Goal: Task Accomplishment & Management: Use online tool/utility

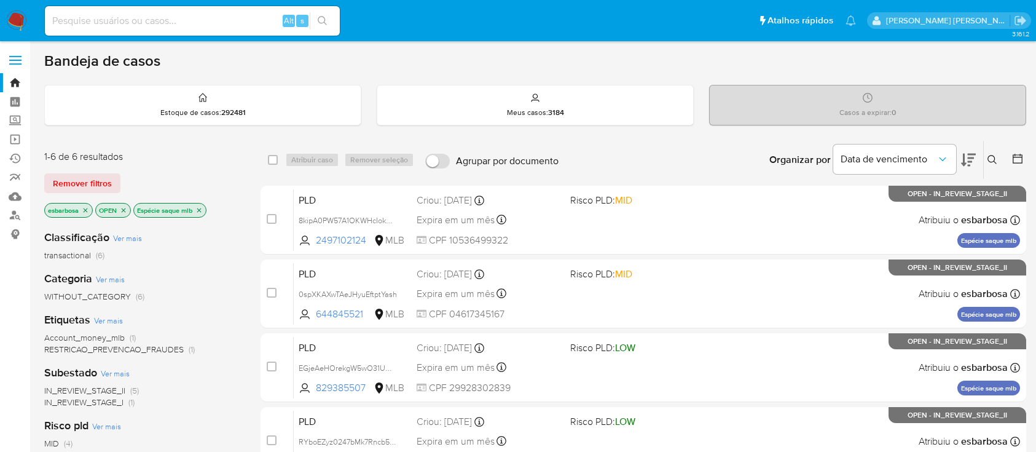
scroll to position [246, 0]
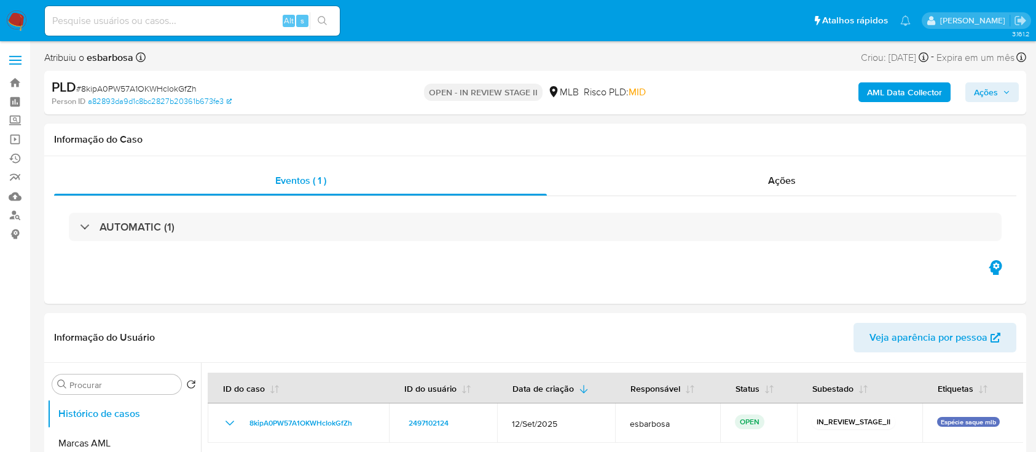
select select "10"
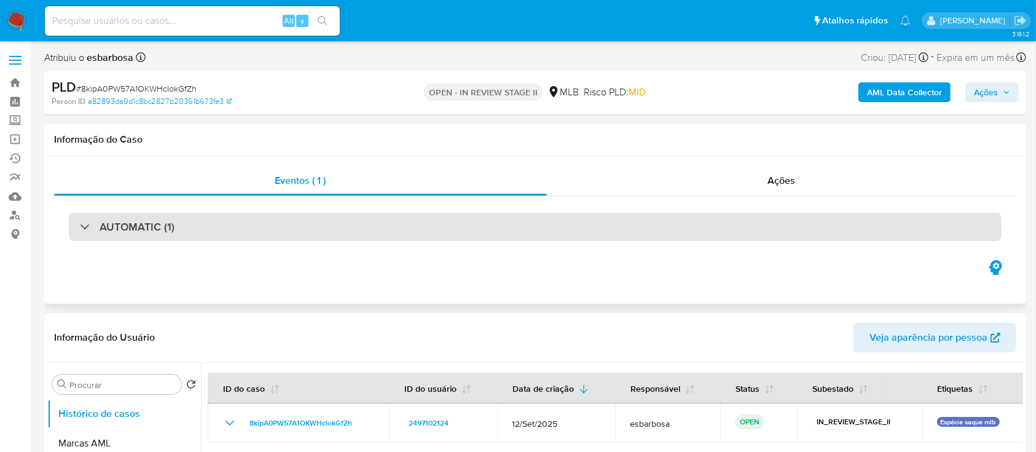
click at [275, 230] on div "AUTOMATIC (1)" at bounding box center [535, 227] width 933 height 28
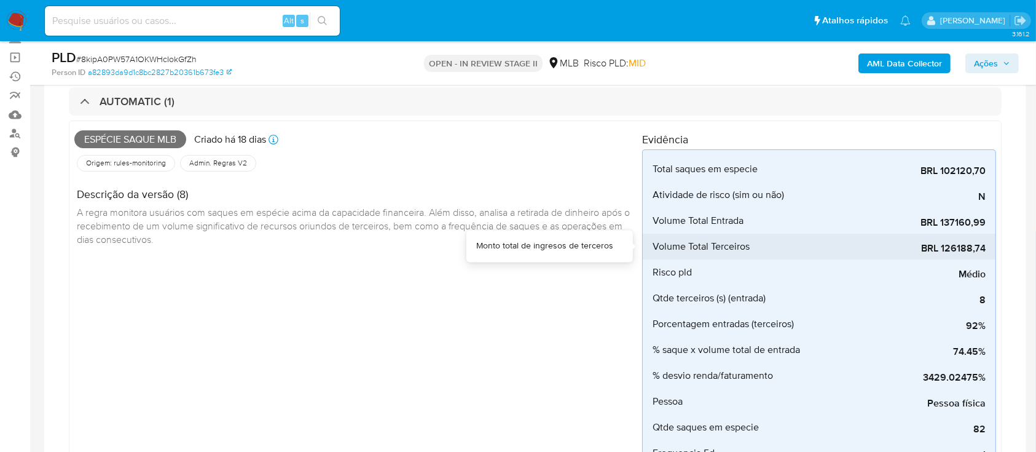
scroll to position [163, 0]
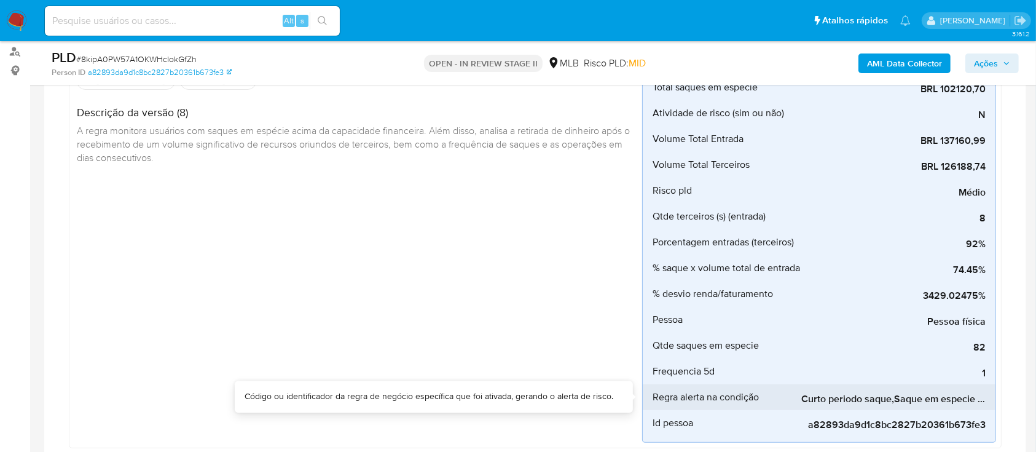
drag, startPoint x: 875, startPoint y: 409, endPoint x: 901, endPoint y: 406, distance: 26.0
click at [901, 406] on div "Total saques em especie BRL 102120,70 Monto total de retiros Atividade de risco…" at bounding box center [819, 255] width 354 height 375
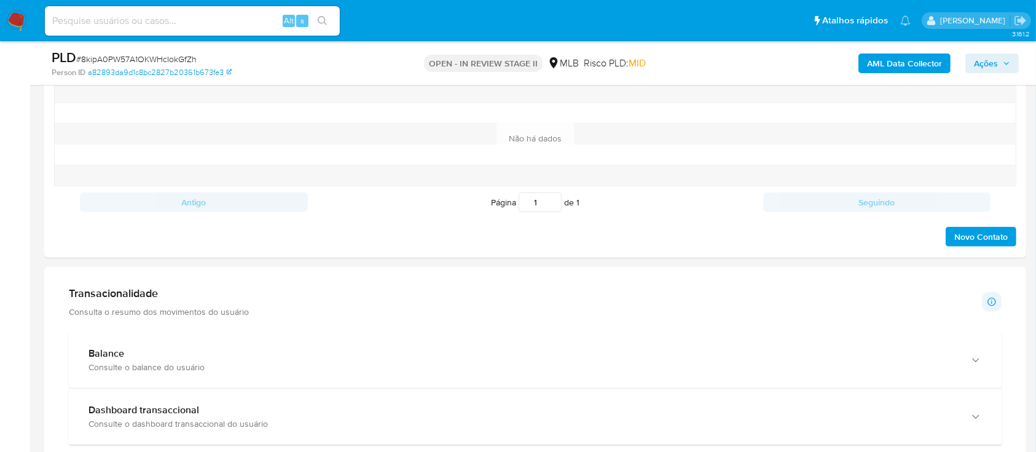
scroll to position [1311, 0]
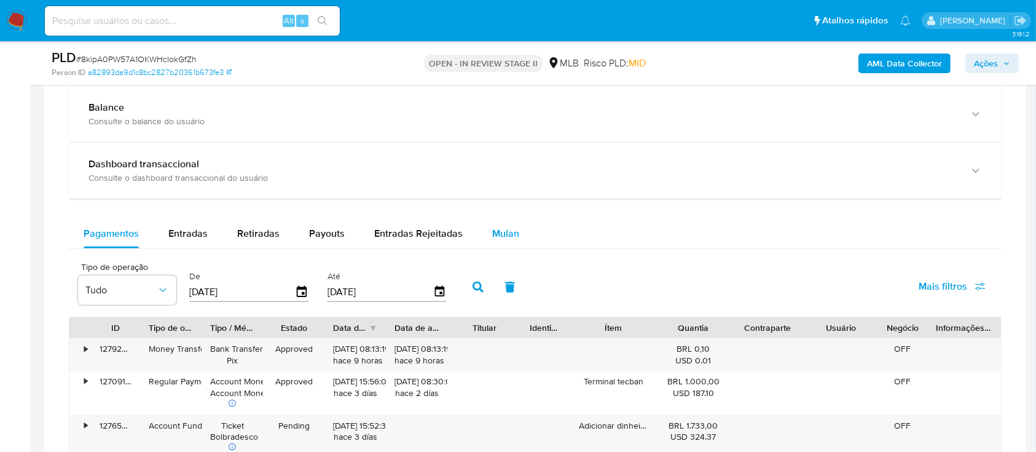
click at [500, 234] on span "Mulan" at bounding box center [505, 233] width 27 height 14
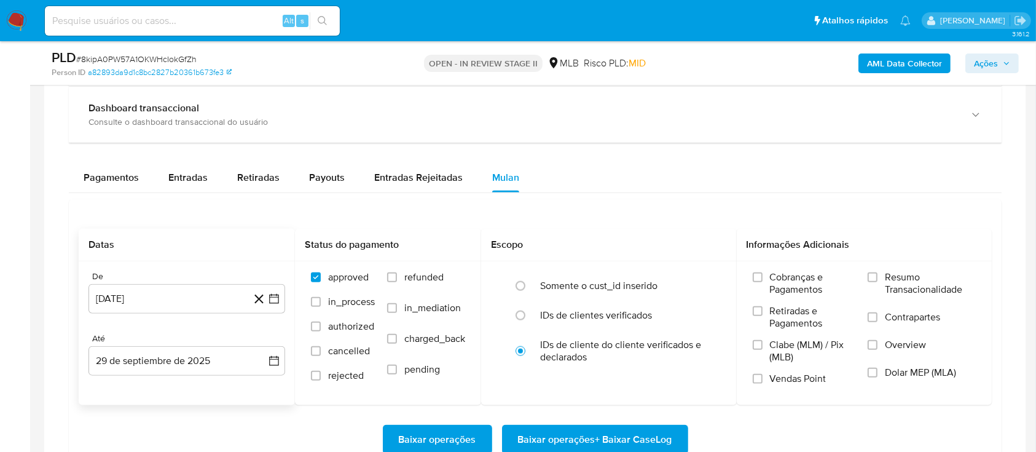
scroll to position [1392, 0]
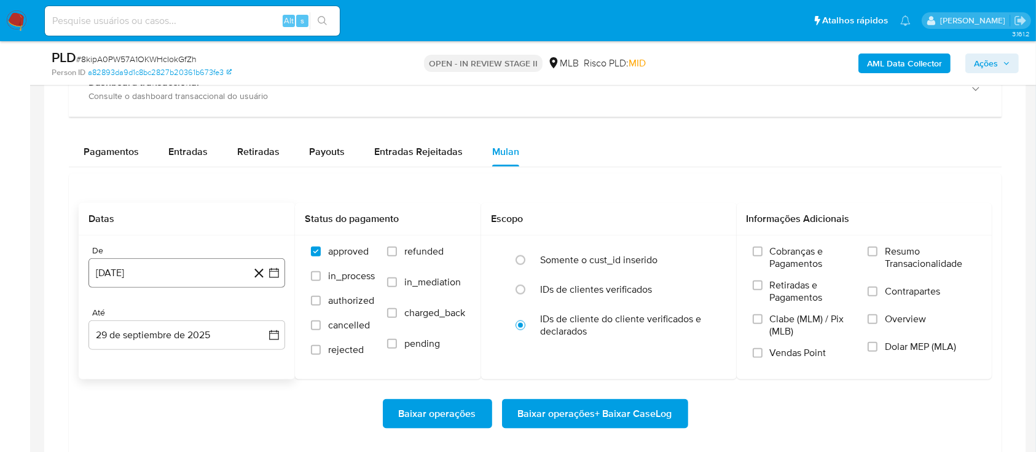
click at [213, 271] on button "29 [PERSON_NAME] de 2024" at bounding box center [186, 272] width 197 height 29
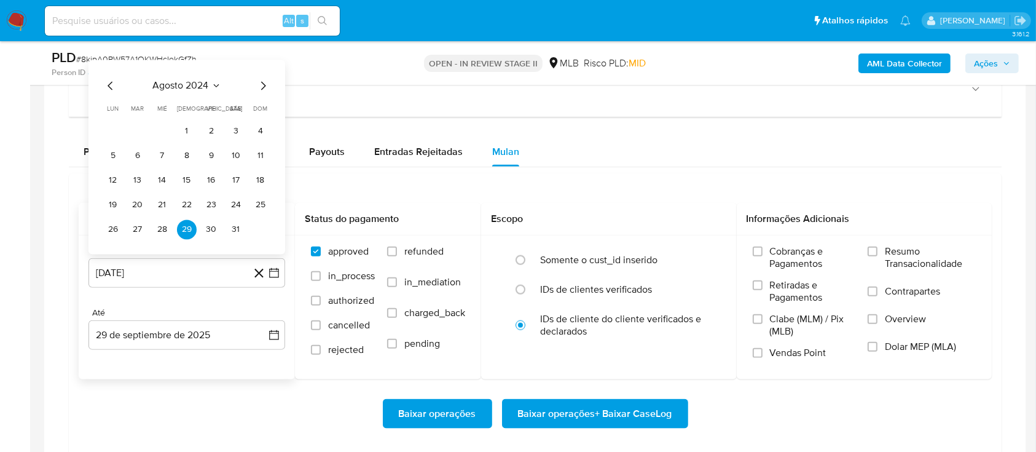
click at [194, 83] on span "agosto 2024" at bounding box center [181, 86] width 56 height 12
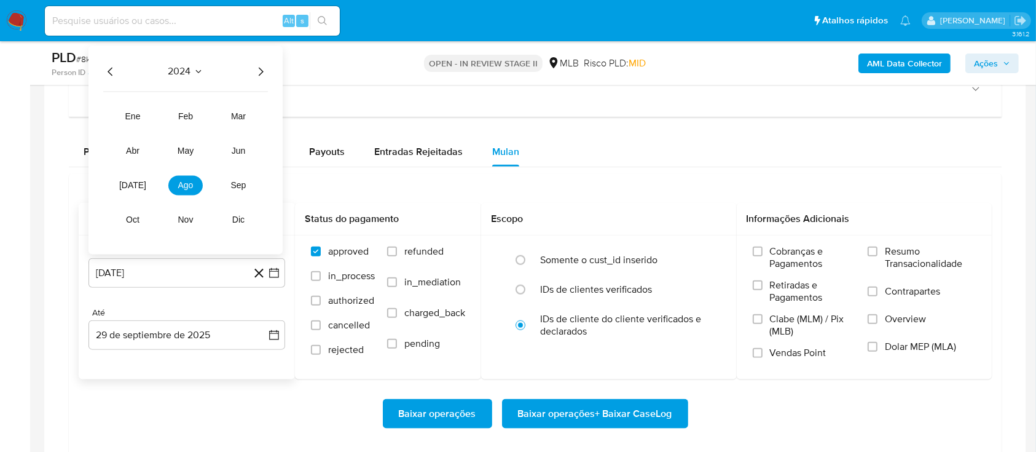
click at [262, 73] on icon "Año siguiente" at bounding box center [260, 72] width 15 height 15
click at [192, 184] on span "ago" at bounding box center [185, 186] width 15 height 10
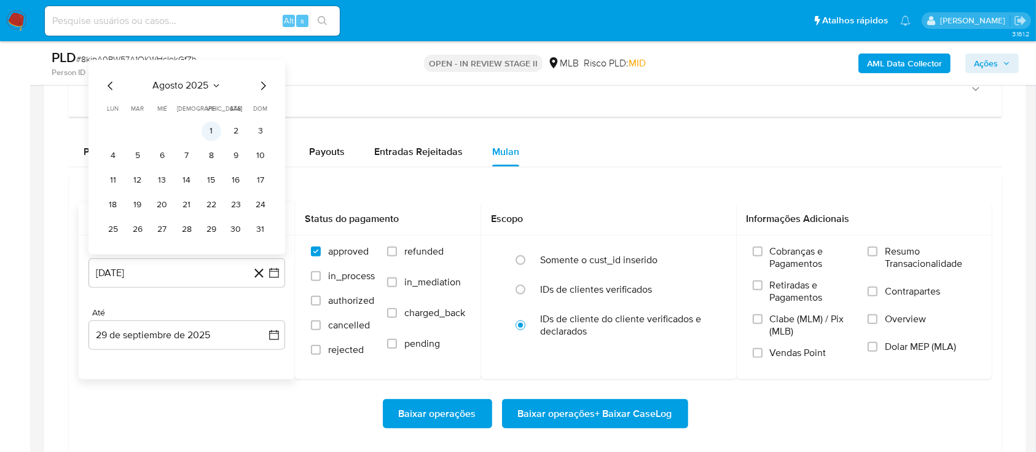
click at [209, 132] on button "1" at bounding box center [212, 132] width 20 height 20
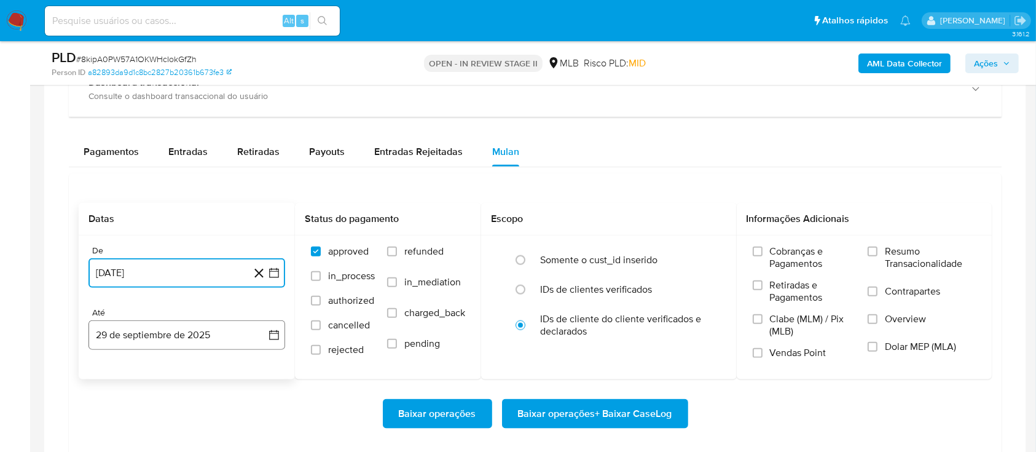
click at [190, 329] on button "29 de septiembre de 2025" at bounding box center [186, 334] width 197 height 29
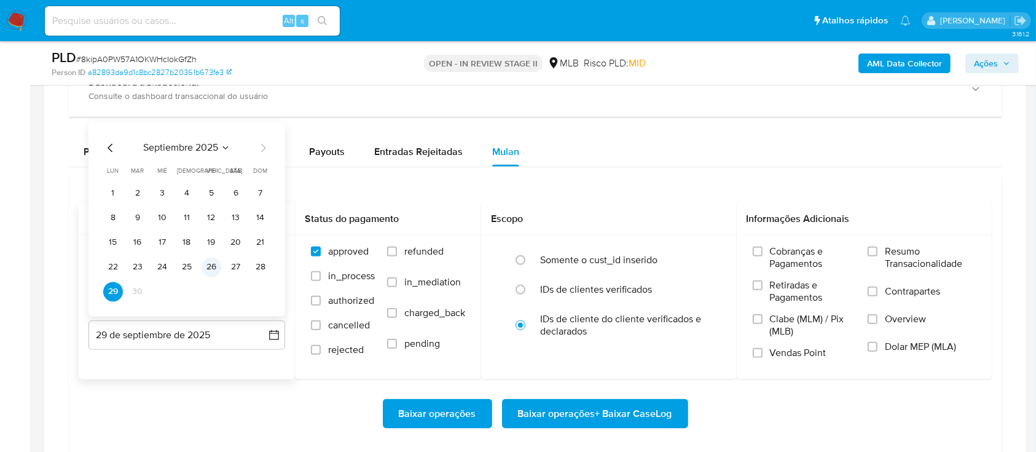
click at [216, 265] on button "26" at bounding box center [212, 267] width 20 height 20
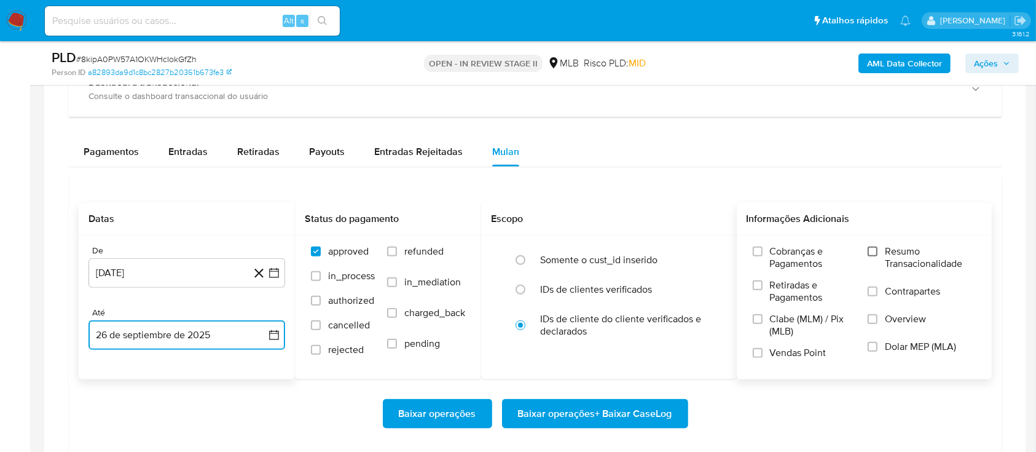
click at [875, 250] on input "Resumo Transacionalidade" at bounding box center [873, 251] width 10 height 10
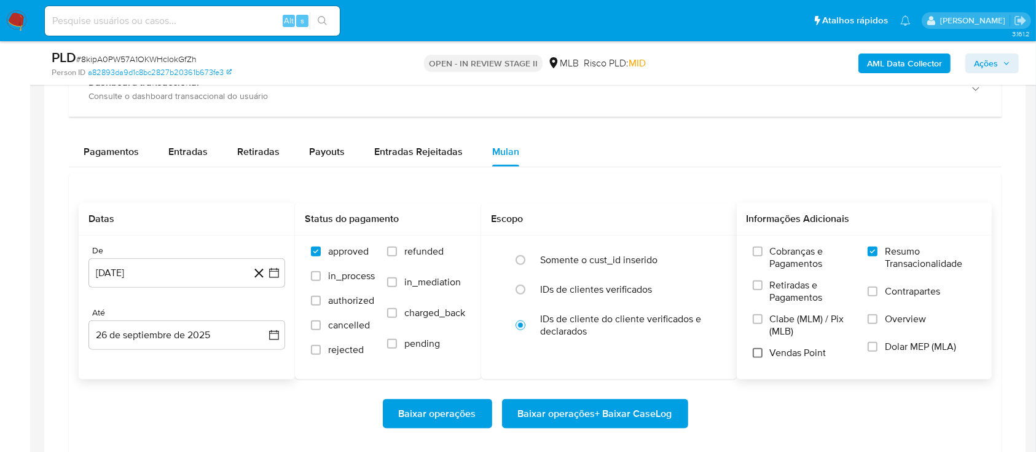
click at [753, 353] on input "Vendas Point" at bounding box center [758, 353] width 10 height 10
click at [599, 413] on span "Baixar operações + Baixar CaseLog" at bounding box center [595, 413] width 154 height 27
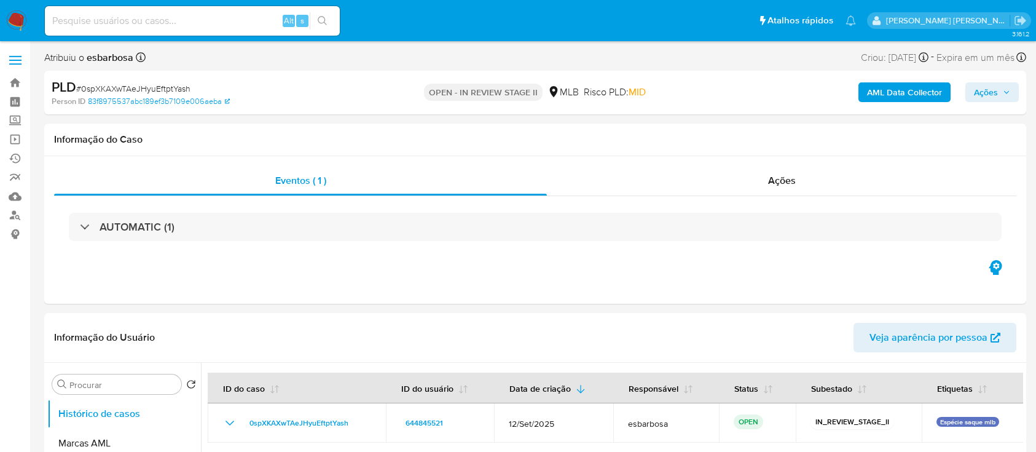
select select "10"
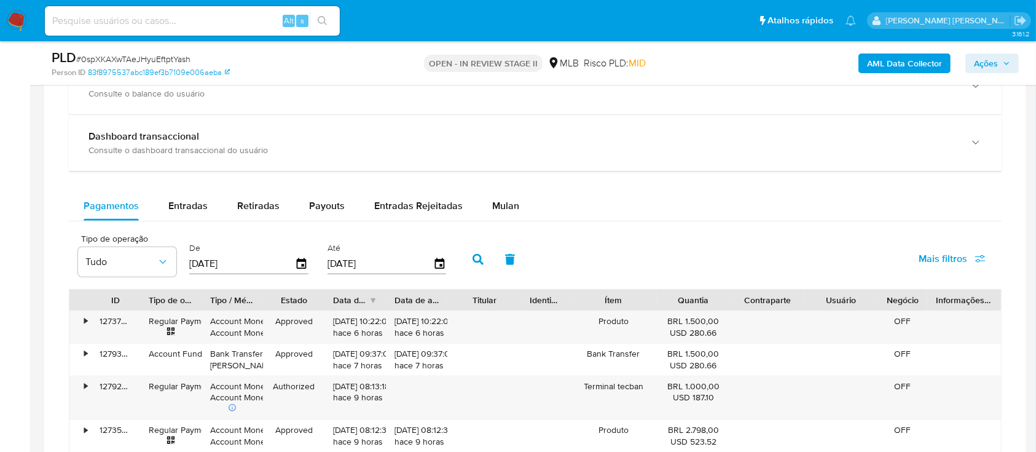
scroll to position [983, 0]
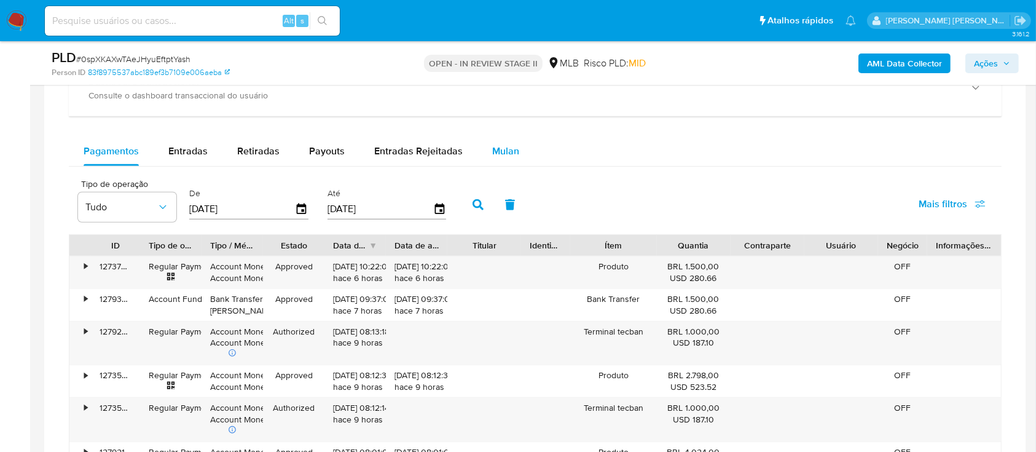
click at [496, 147] on span "Mulan" at bounding box center [505, 151] width 27 height 14
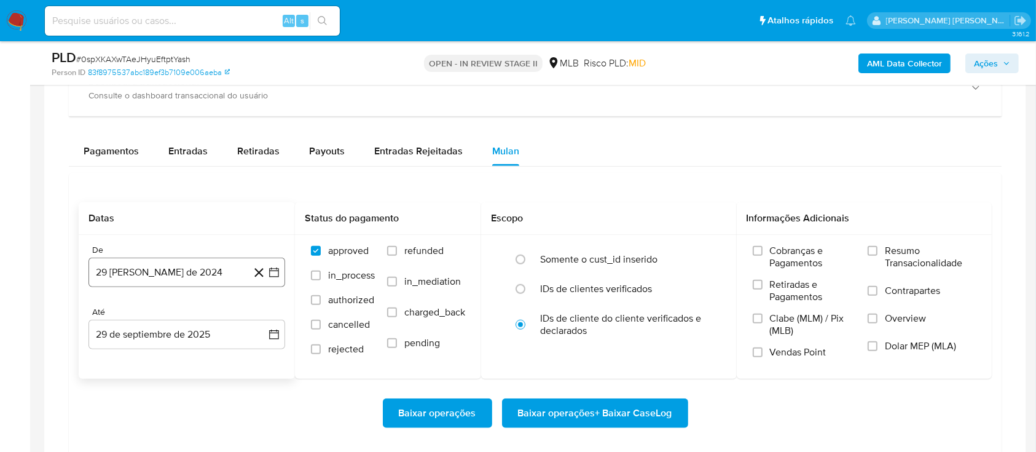
click at [154, 270] on button "29 [PERSON_NAME] de 2024" at bounding box center [186, 271] width 197 height 29
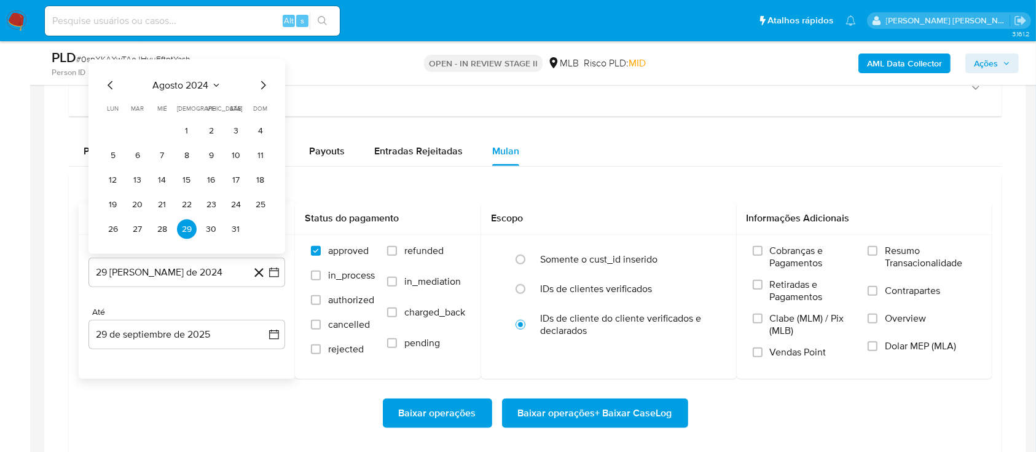
click at [206, 85] on span "agosto 2024" at bounding box center [181, 85] width 56 height 12
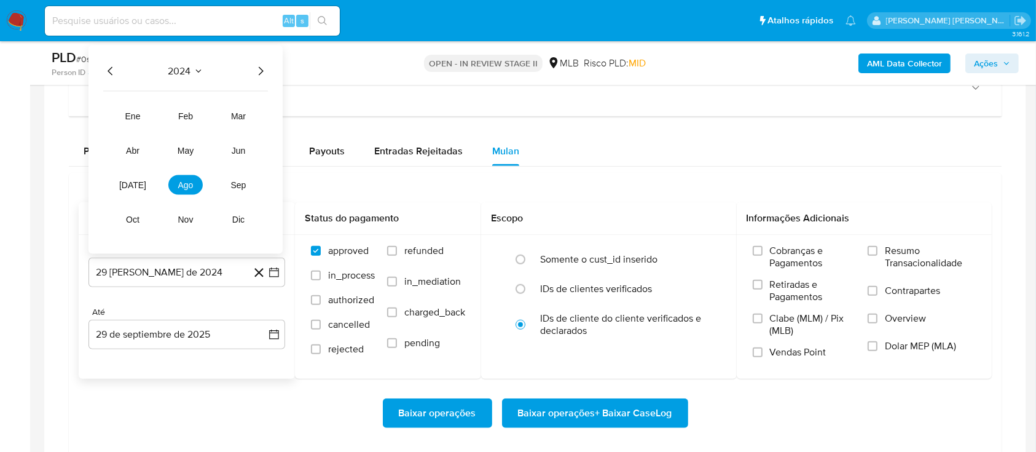
click at [259, 76] on icon "Año siguiente" at bounding box center [260, 71] width 15 height 15
click at [196, 184] on button "ago" at bounding box center [185, 185] width 34 height 20
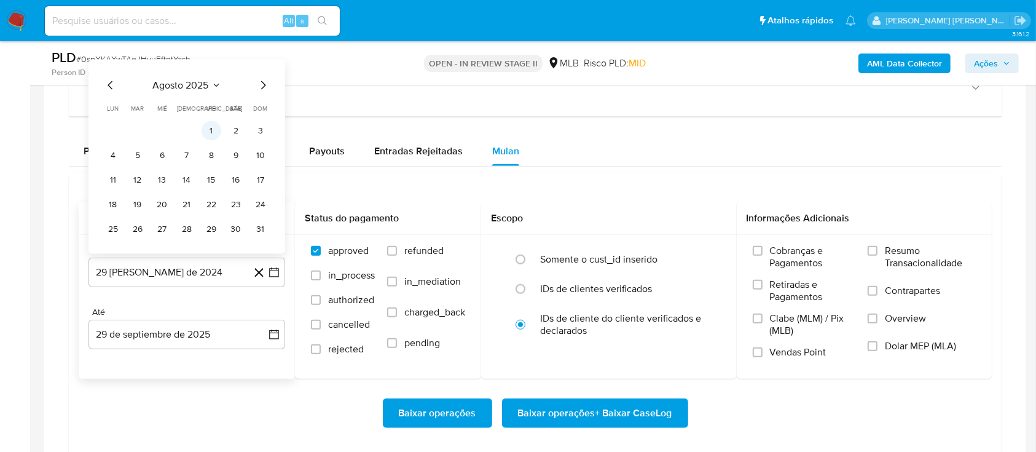
click at [214, 128] on button "1" at bounding box center [212, 131] width 20 height 20
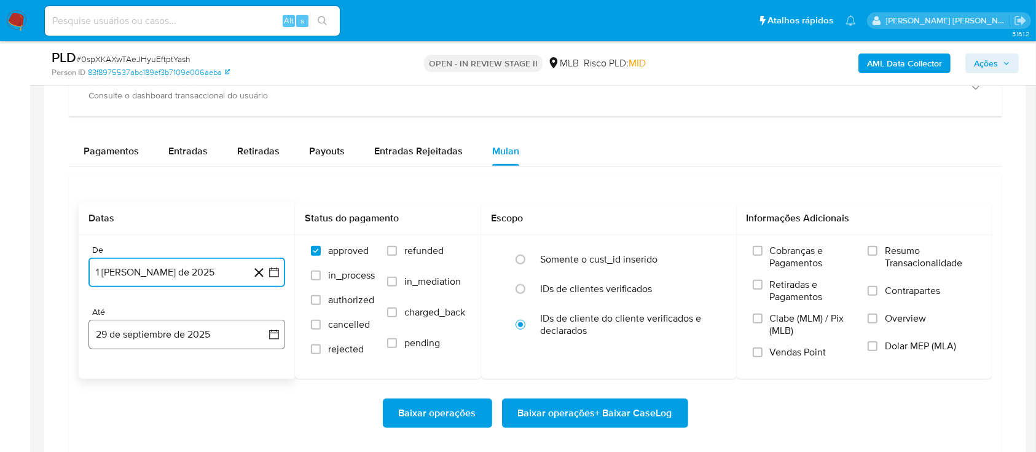
click at [179, 332] on button "29 de septiembre de 2025" at bounding box center [186, 333] width 197 height 29
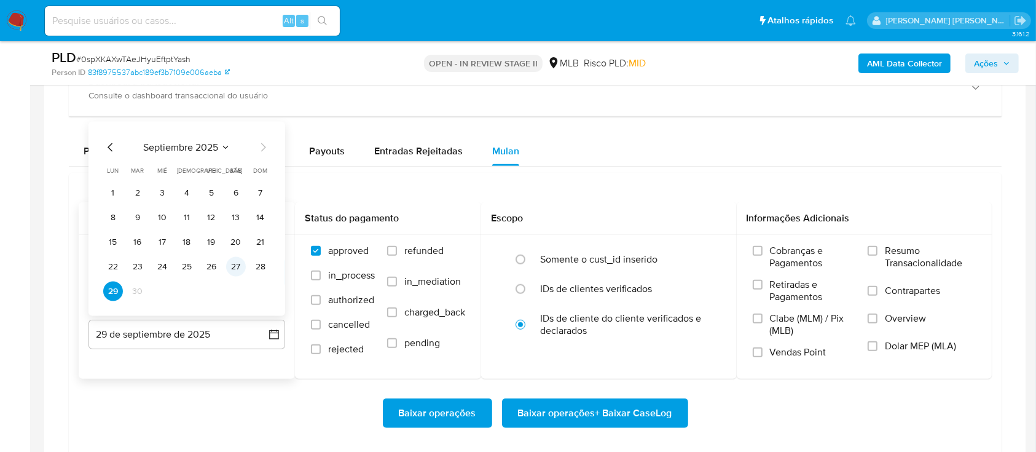
click at [233, 267] on button "27" at bounding box center [236, 267] width 20 height 20
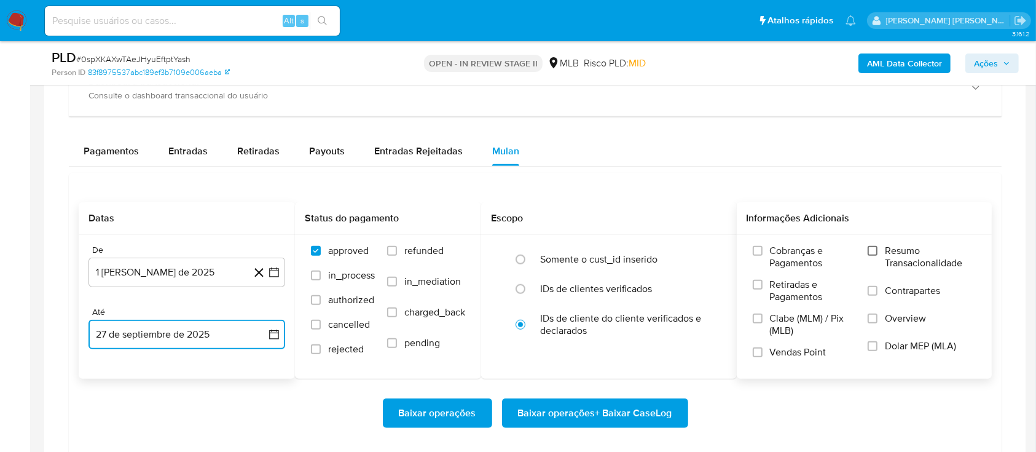
click at [874, 248] on input "Resumo Transacionalidade" at bounding box center [873, 251] width 10 height 10
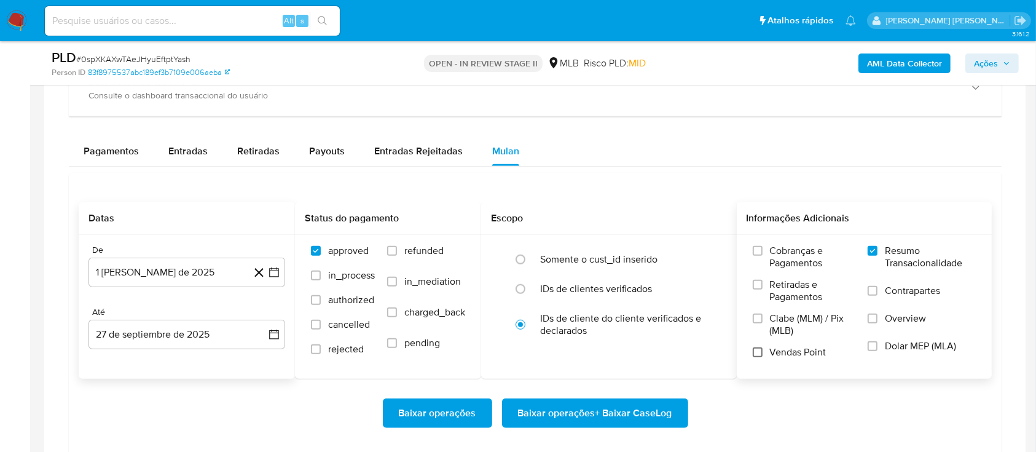
click at [762, 353] on input "Vendas Point" at bounding box center [758, 352] width 10 height 10
click at [614, 404] on span "Baixar operações + Baixar CaseLog" at bounding box center [595, 412] width 154 height 27
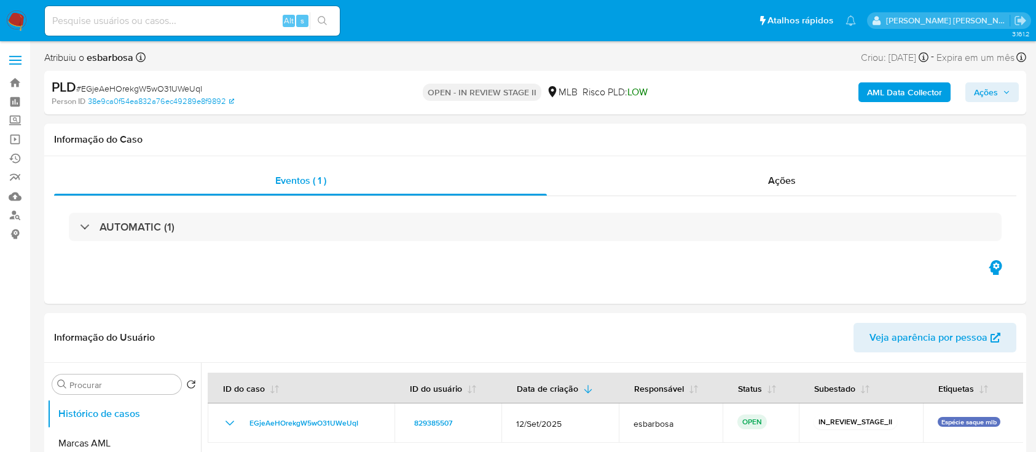
select select "10"
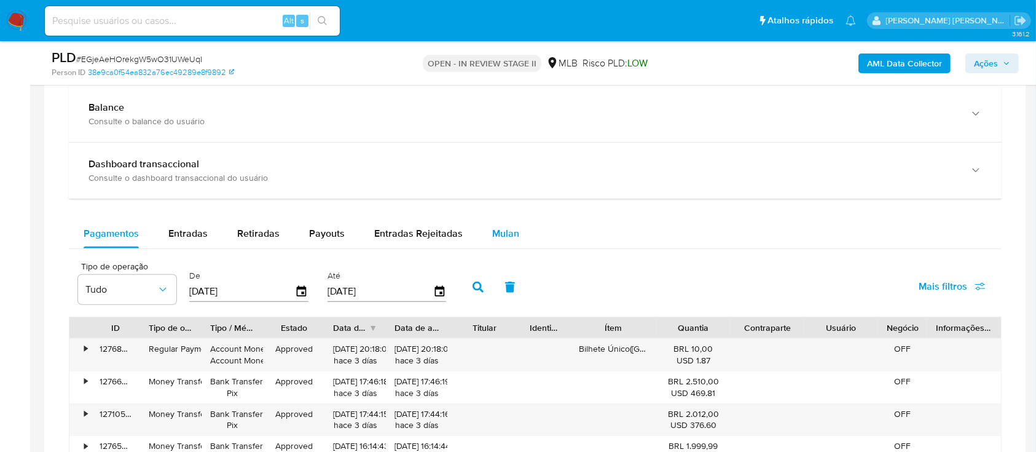
click at [509, 229] on span "Mulan" at bounding box center [505, 233] width 27 height 14
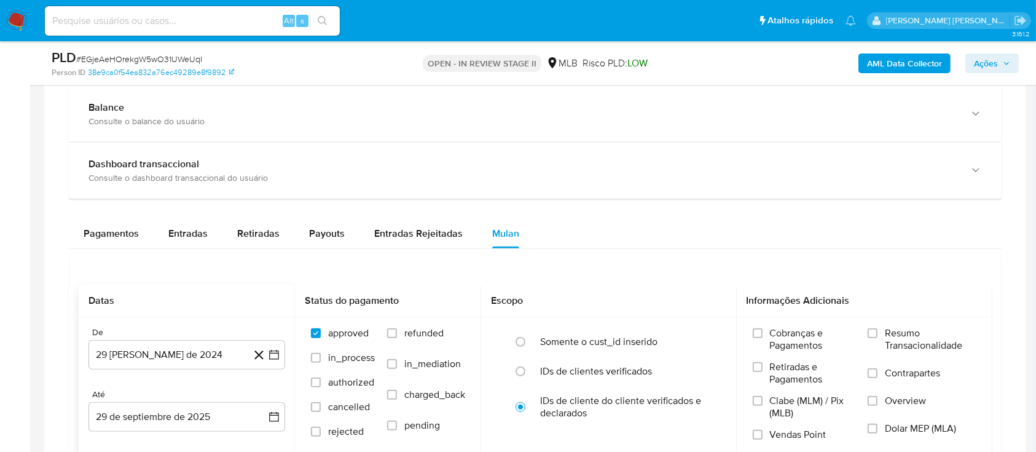
scroll to position [983, 0]
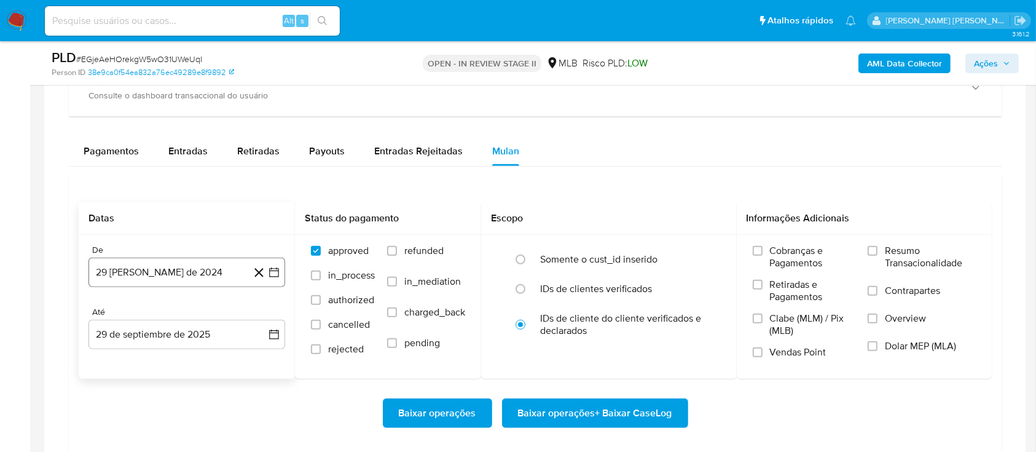
click at [198, 273] on button "29 [PERSON_NAME] de 2024" at bounding box center [186, 271] width 197 height 29
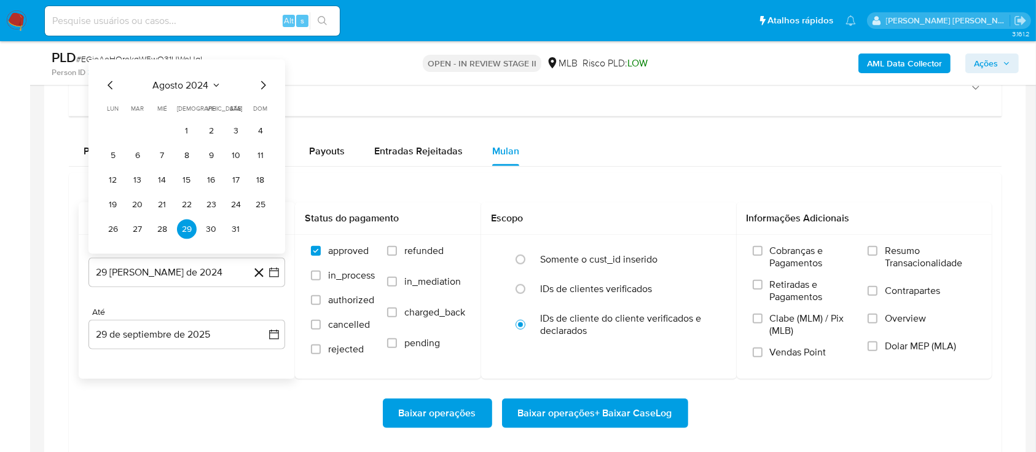
click at [189, 80] on span "agosto 2024" at bounding box center [181, 85] width 56 height 12
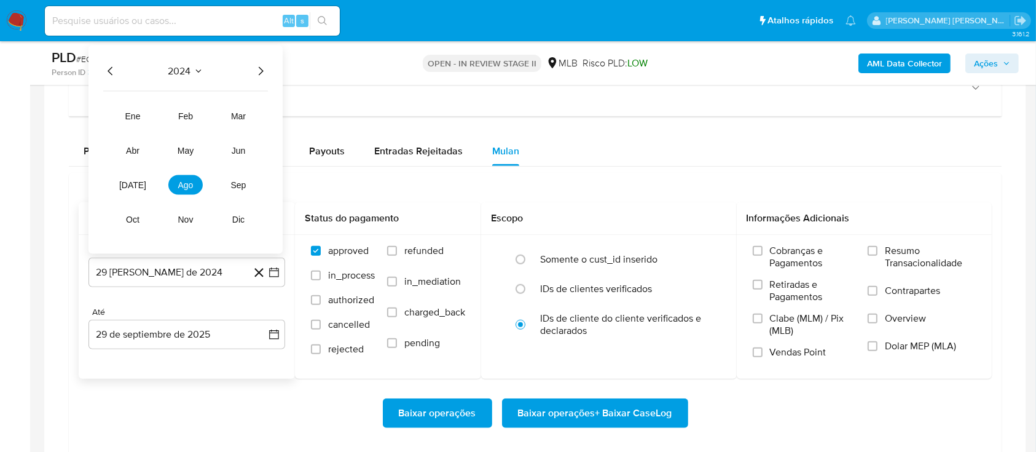
click at [261, 64] on icon "Año siguiente" at bounding box center [260, 71] width 15 height 15
click at [188, 185] on span "ago" at bounding box center [185, 185] width 15 height 10
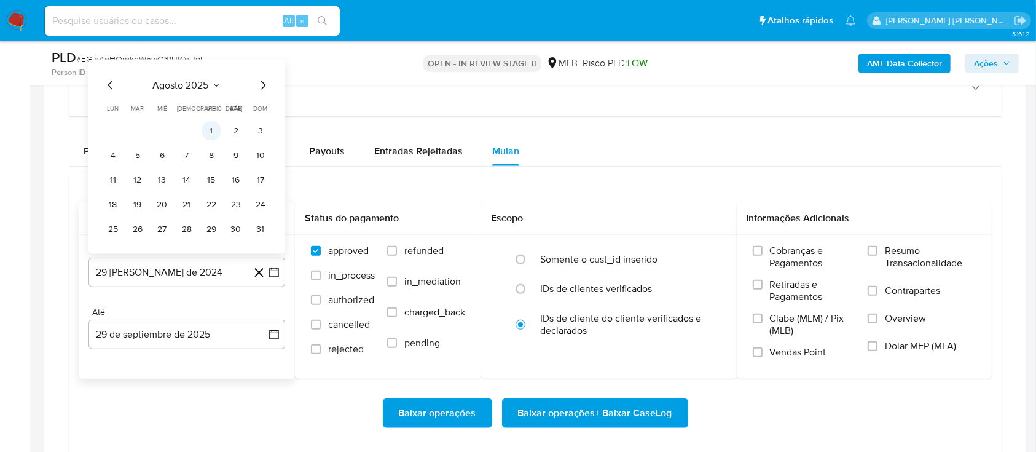
click at [211, 128] on button "1" at bounding box center [212, 131] width 20 height 20
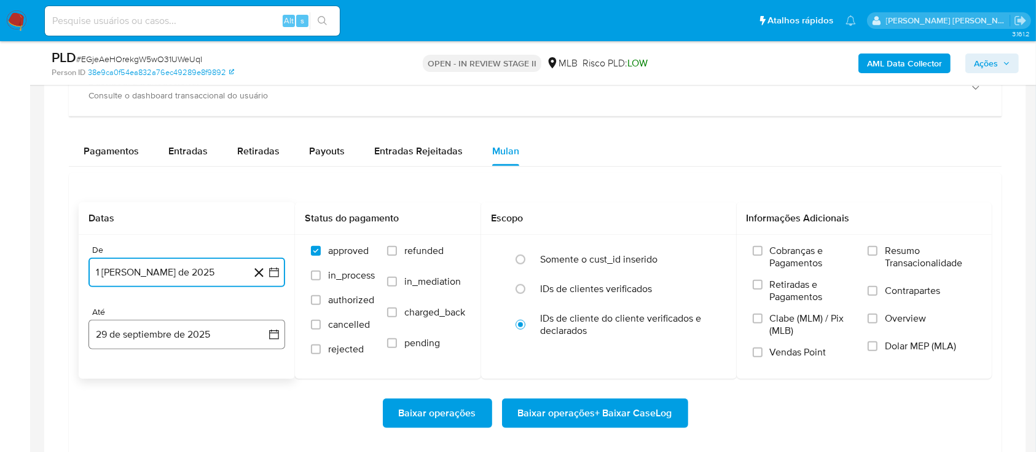
drag, startPoint x: 157, startPoint y: 343, endPoint x: 160, endPoint y: 332, distance: 11.3
click at [158, 343] on button "29 de septiembre de 2025" at bounding box center [186, 333] width 197 height 29
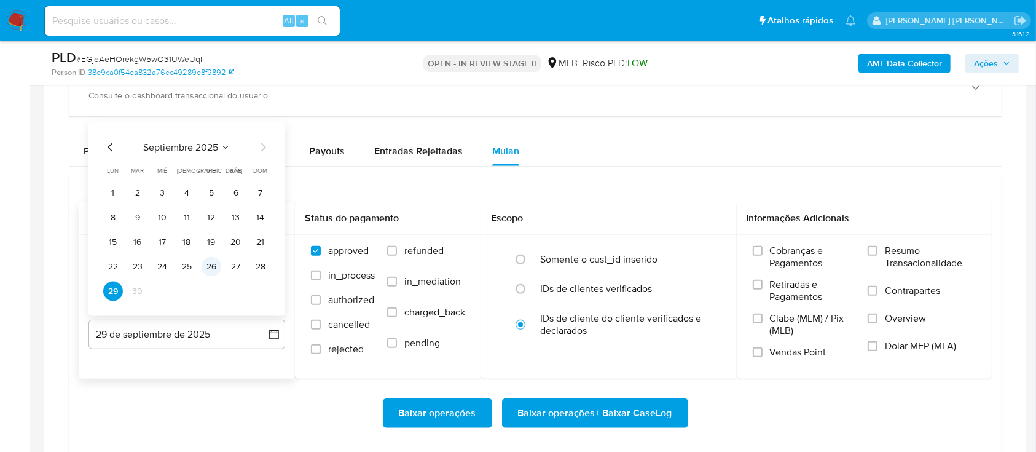
click at [219, 269] on button "26" at bounding box center [212, 267] width 20 height 20
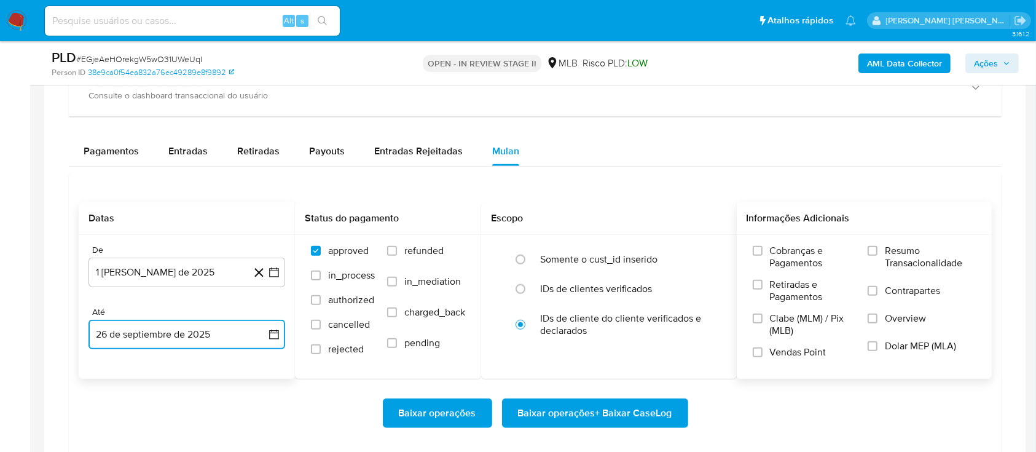
drag, startPoint x: 870, startPoint y: 253, endPoint x: 876, endPoint y: 270, distance: 18.7
click at [876, 270] on label "Resumo Transacionalidade" at bounding box center [922, 265] width 108 height 40
click at [876, 256] on input "Resumo Transacionalidade" at bounding box center [873, 251] width 10 height 10
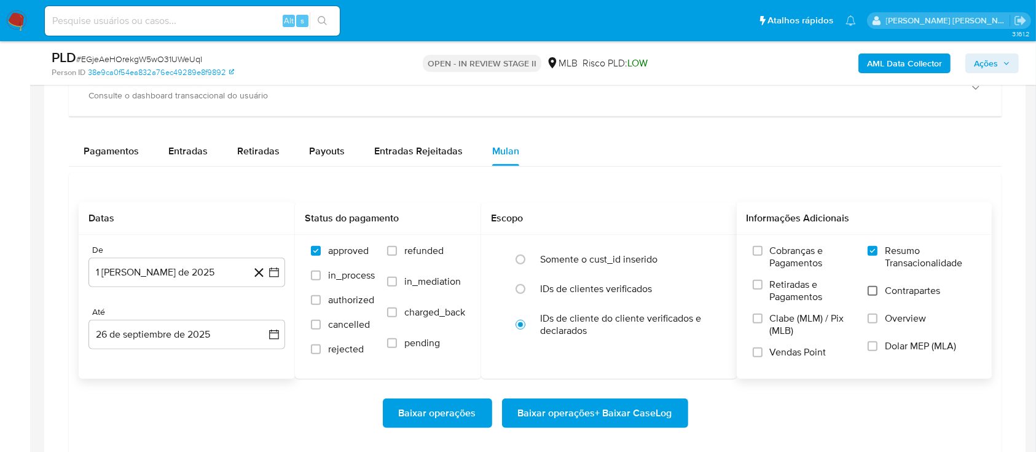
click at [871, 289] on input "Contrapartes" at bounding box center [873, 291] width 10 height 10
click at [757, 354] on input "Vendas Point" at bounding box center [758, 352] width 10 height 10
click at [626, 414] on span "Baixar operações + Baixar CaseLog" at bounding box center [595, 412] width 154 height 27
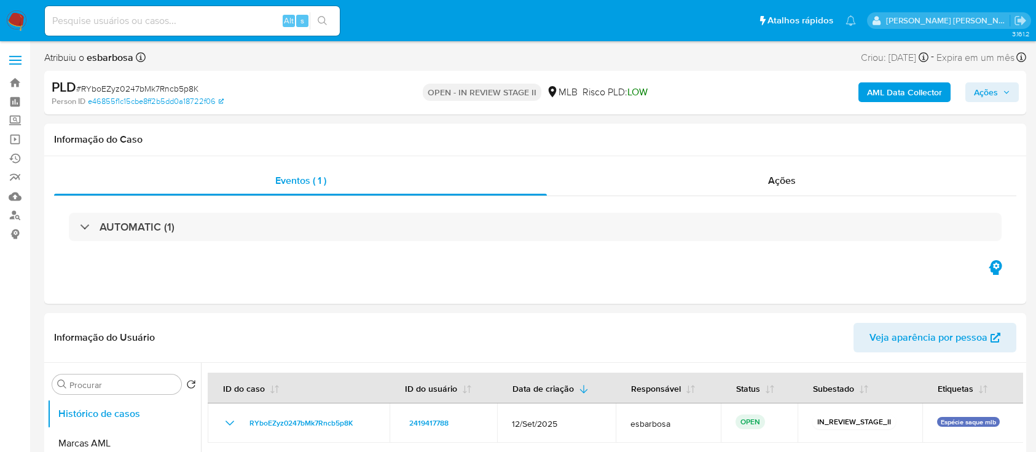
select select "10"
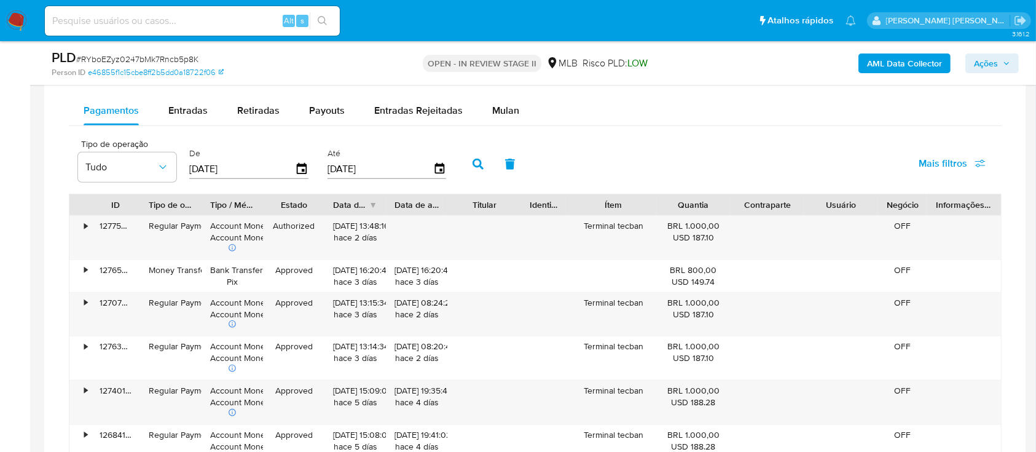
scroll to position [901, 0]
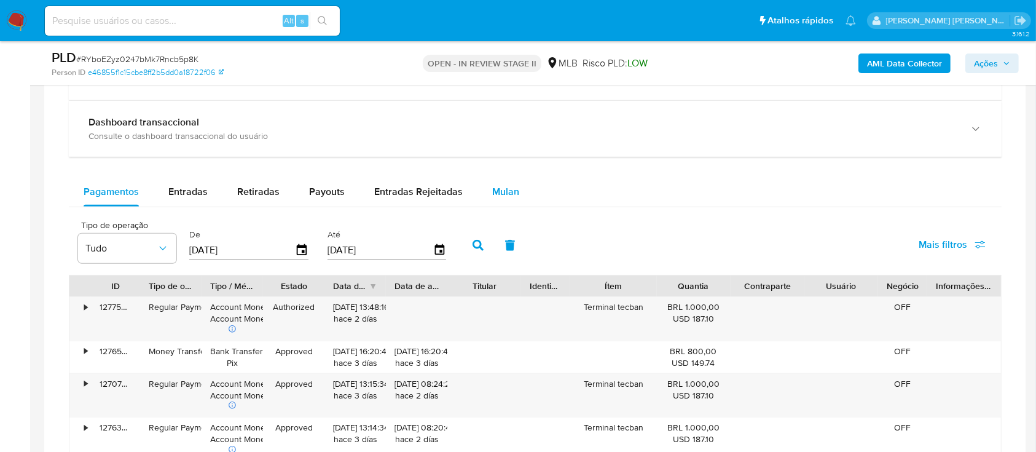
click at [495, 198] on span "Mulan" at bounding box center [505, 191] width 27 height 14
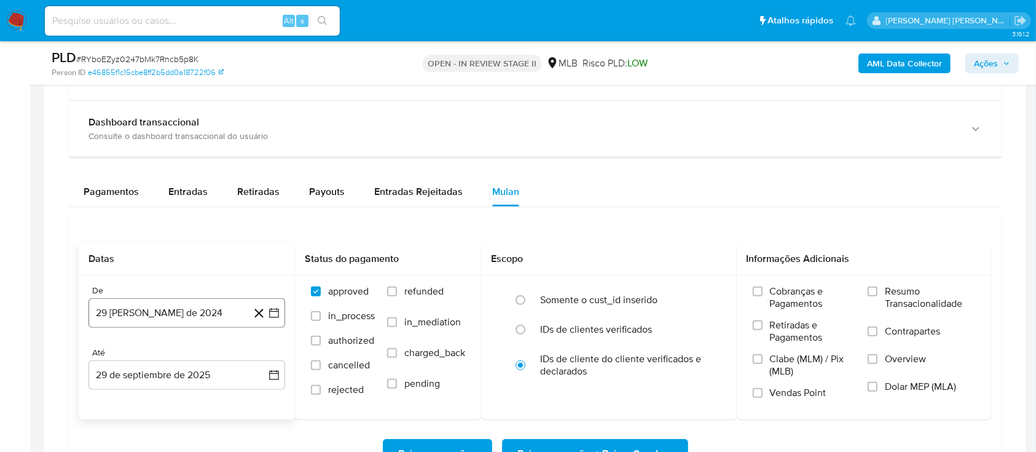
click at [146, 318] on button "29 [PERSON_NAME] de 2024" at bounding box center [186, 312] width 197 height 29
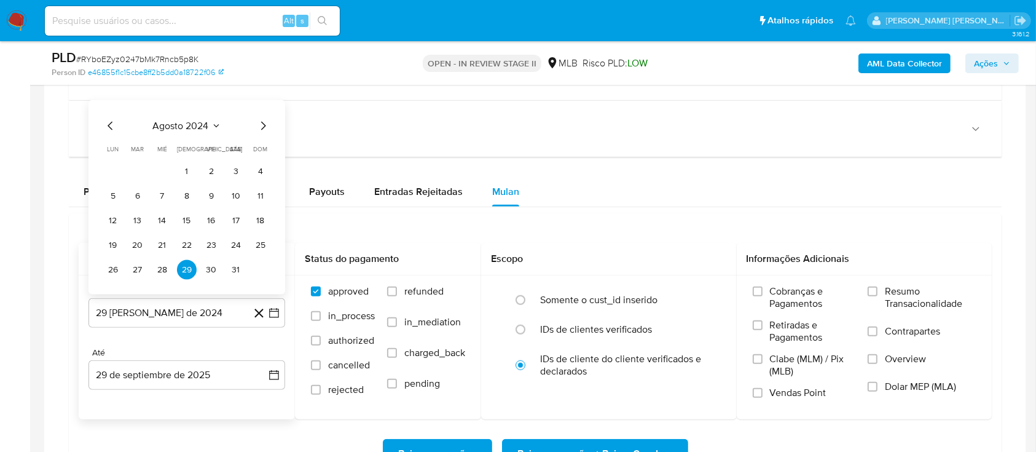
click at [181, 125] on span "agosto 2024" at bounding box center [181, 126] width 56 height 12
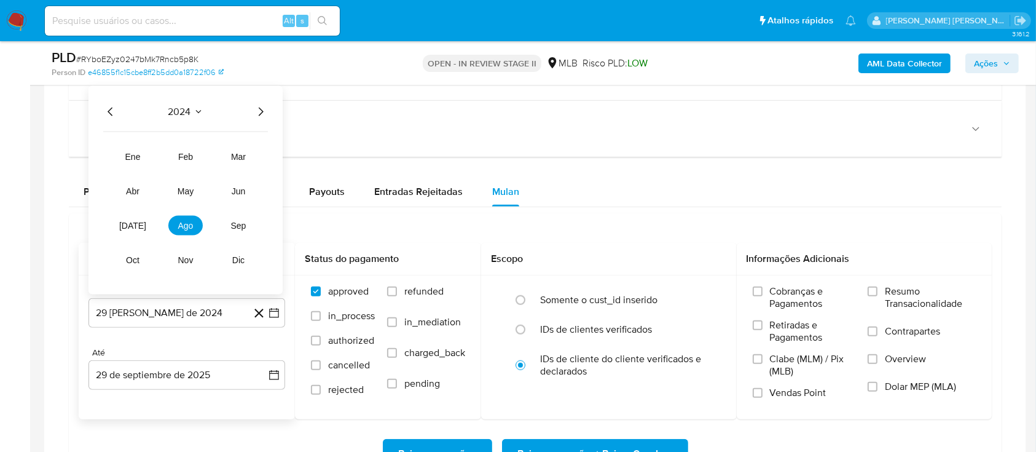
click at [255, 113] on icon "Año siguiente" at bounding box center [260, 111] width 15 height 15
click at [187, 229] on span "ago" at bounding box center [185, 226] width 15 height 10
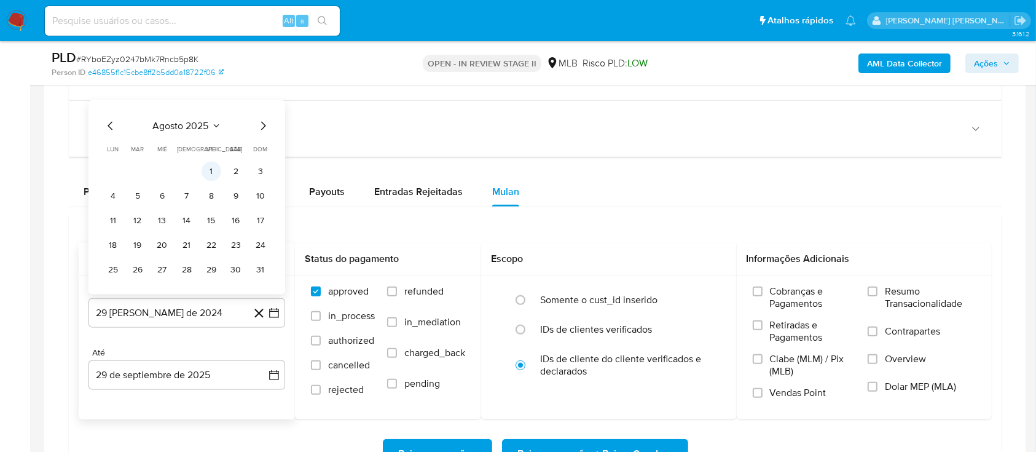
click at [214, 173] on button "1" at bounding box center [212, 172] width 20 height 20
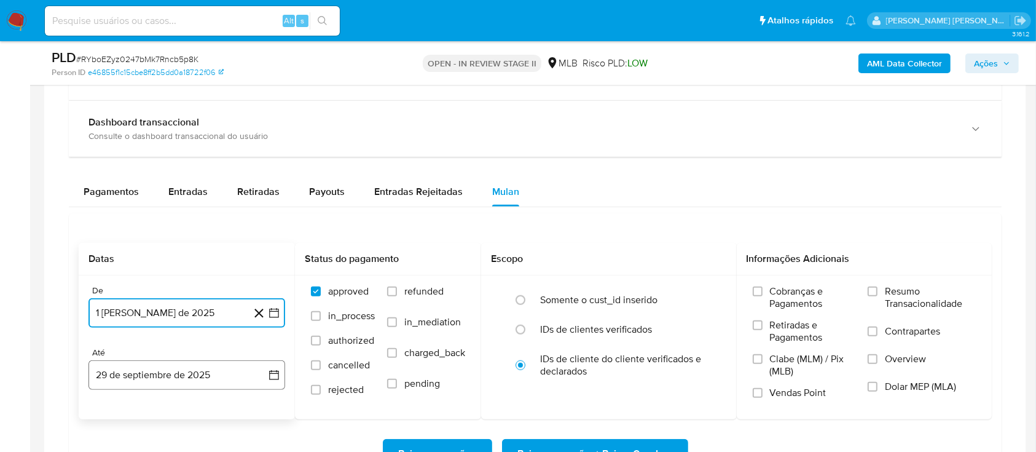
click at [192, 376] on button "29 de septiembre de 2025" at bounding box center [186, 374] width 197 height 29
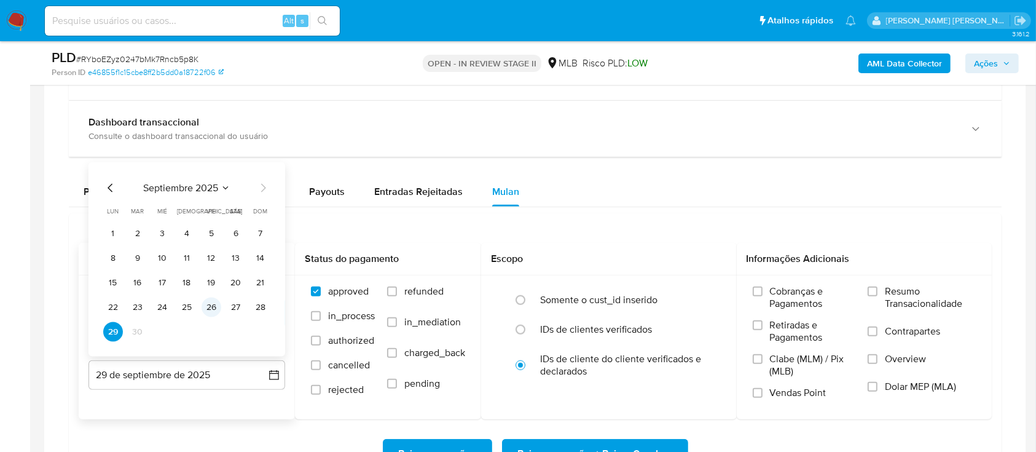
click at [211, 305] on button "26" at bounding box center [212, 307] width 20 height 20
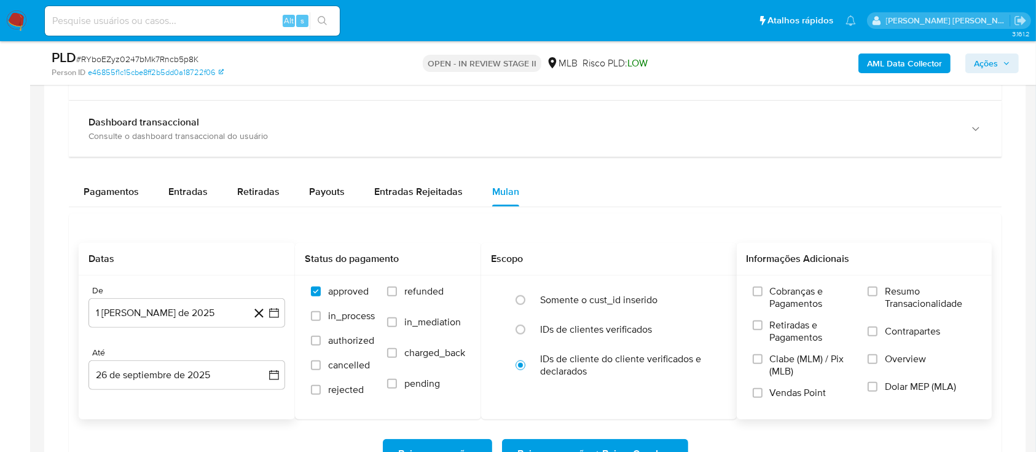
click at [880, 292] on label "Resumo Transacionalidade" at bounding box center [922, 305] width 108 height 40
click at [877, 292] on input "Resumo Transacionalidade" at bounding box center [873, 291] width 10 height 10
click at [877, 330] on input "Contrapartes" at bounding box center [873, 331] width 10 height 10
click at [761, 390] on input "Vendas Point" at bounding box center [758, 393] width 10 height 10
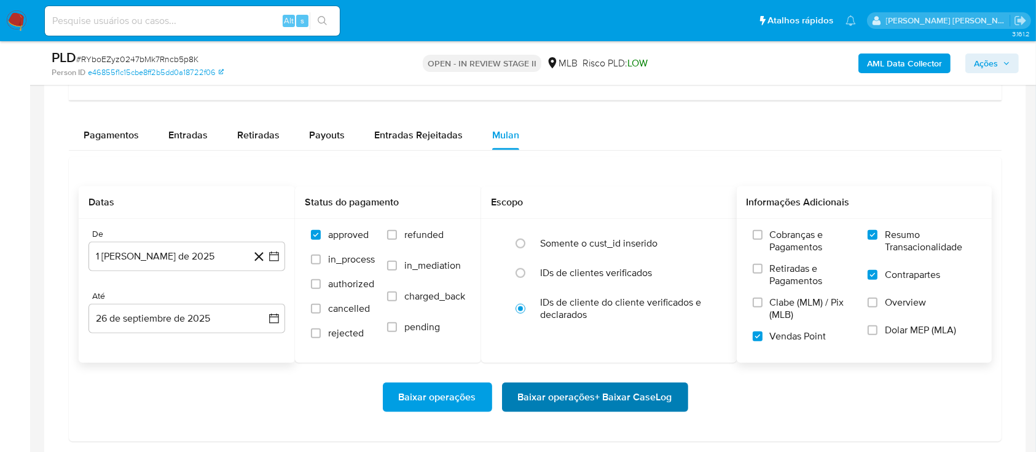
scroll to position [983, 0]
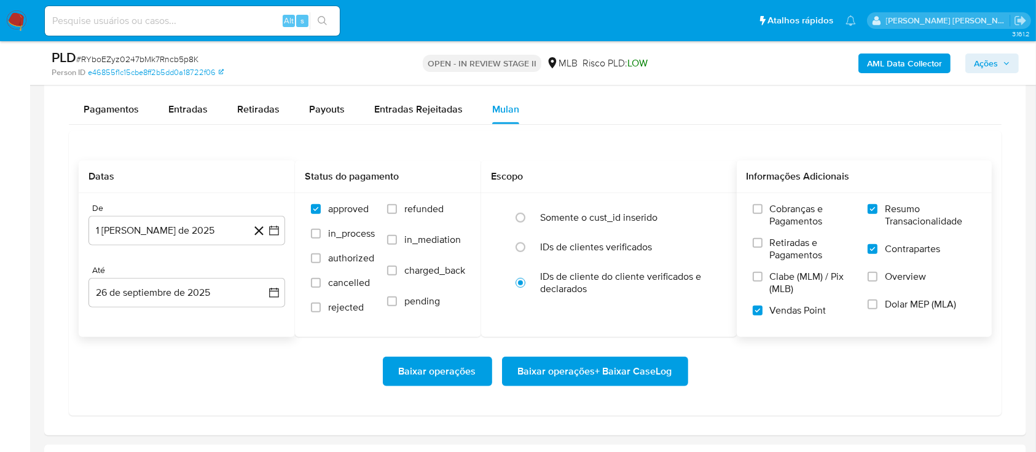
click at [630, 359] on span "Baixar operações + Baixar CaseLog" at bounding box center [595, 371] width 154 height 27
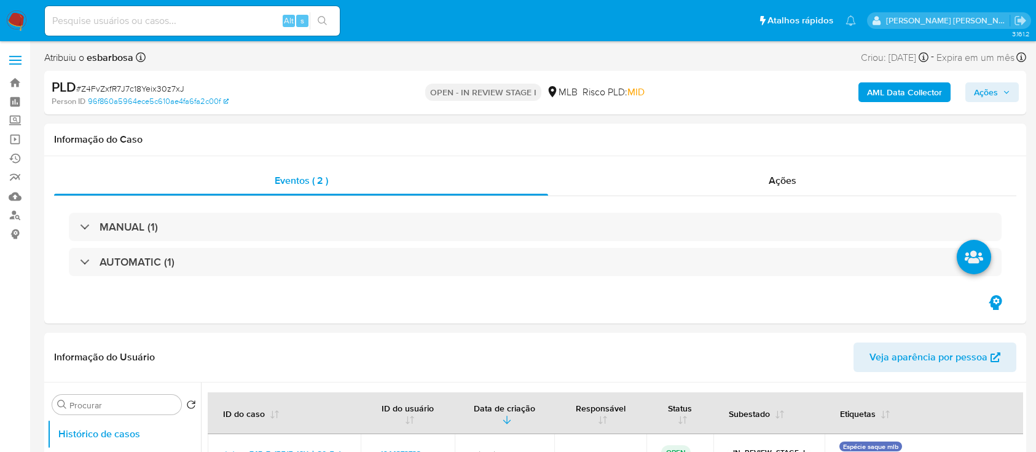
select select "10"
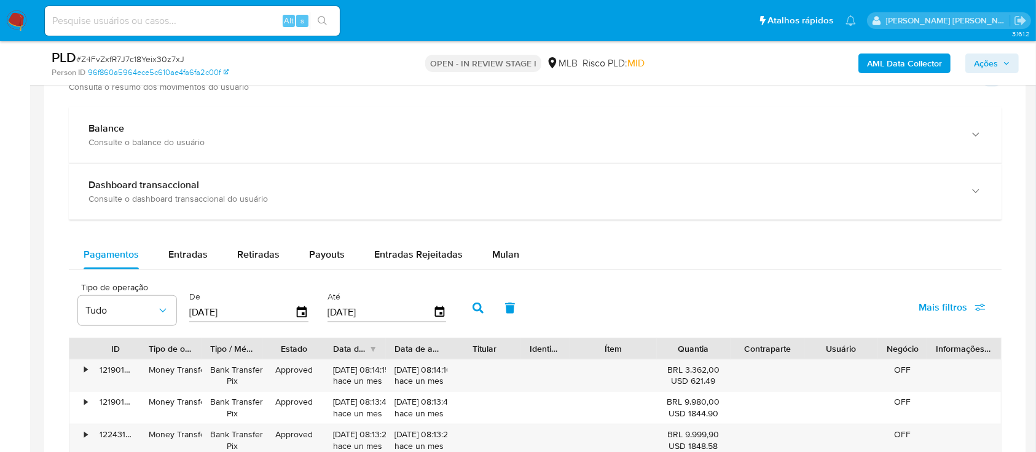
scroll to position [901, 0]
click at [508, 253] on span "Mulan" at bounding box center [505, 253] width 27 height 14
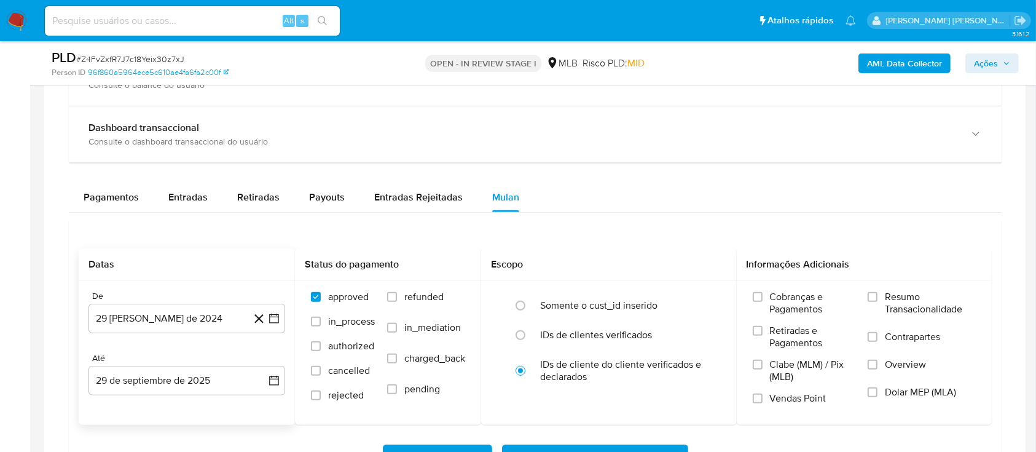
scroll to position [983, 0]
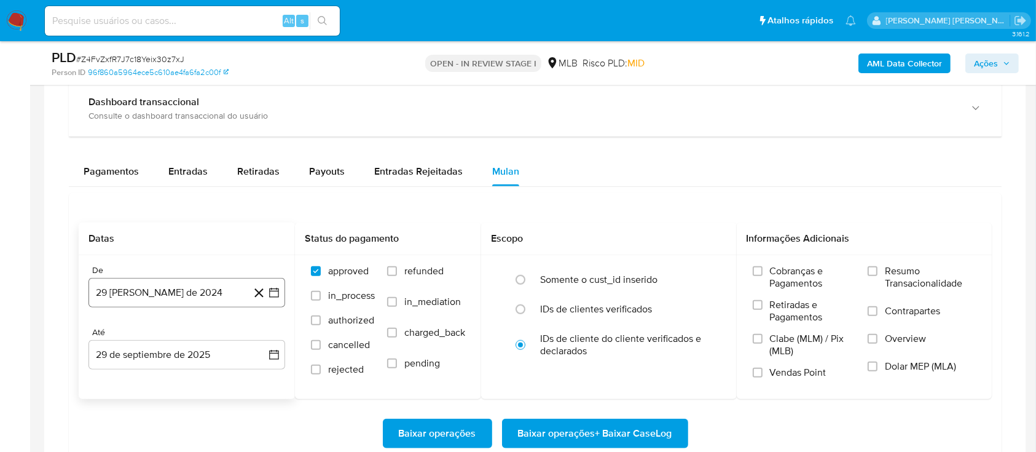
click at [201, 291] on button "29 [PERSON_NAME] de 2024" at bounding box center [186, 292] width 197 height 29
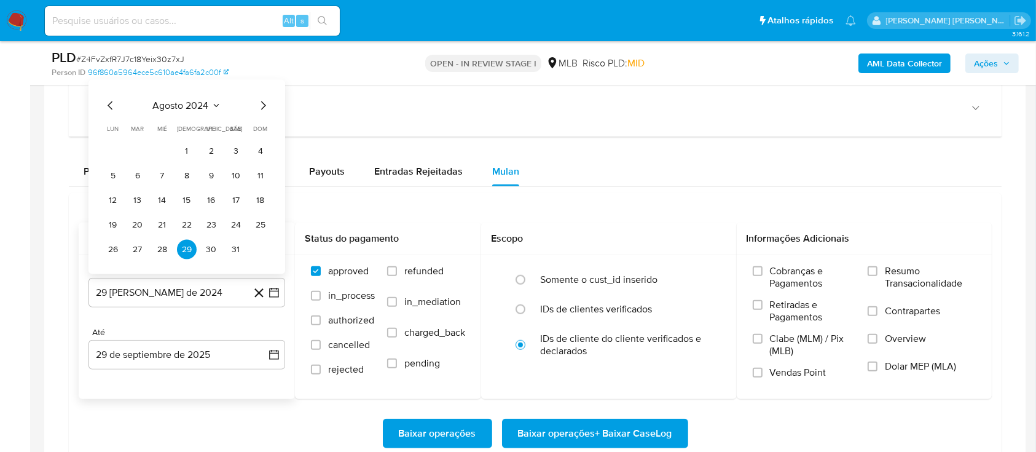
click at [197, 109] on span "agosto 2024" at bounding box center [181, 105] width 56 height 12
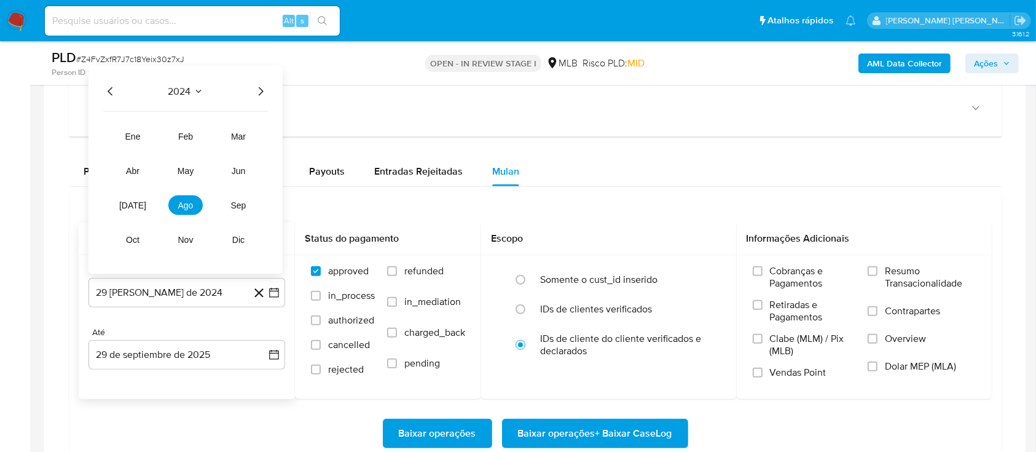
click at [262, 85] on icon "Año siguiente" at bounding box center [260, 91] width 15 height 15
click at [196, 206] on button "ago" at bounding box center [185, 205] width 34 height 20
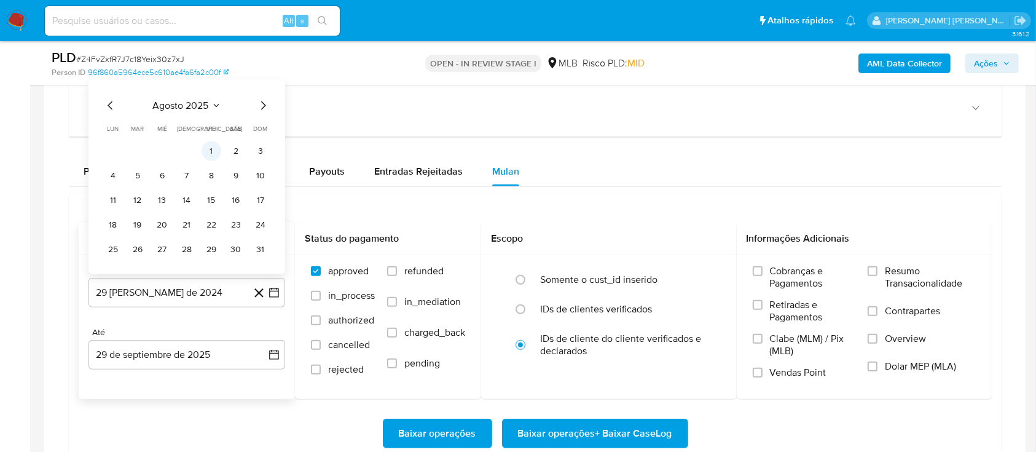
click at [212, 147] on button "1" at bounding box center [212, 151] width 20 height 20
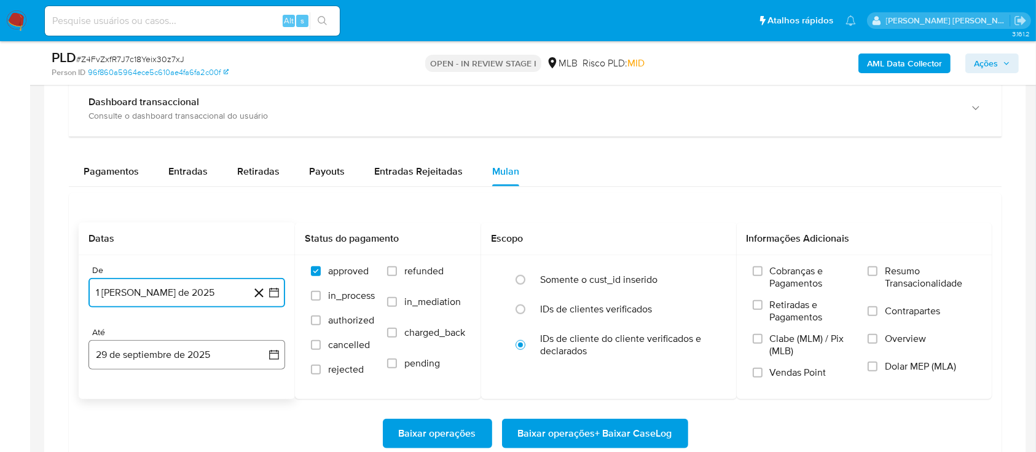
click at [195, 362] on button "29 de septiembre de 2025" at bounding box center [186, 354] width 197 height 29
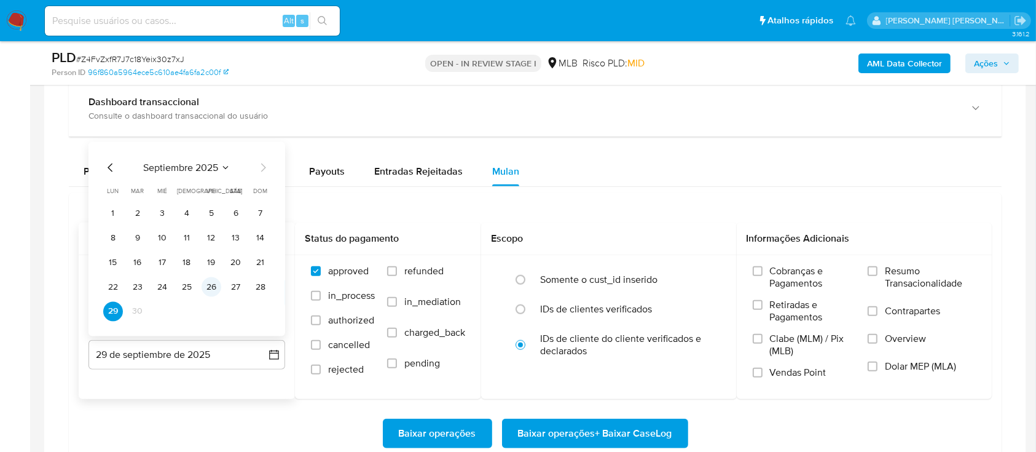
click at [216, 285] on button "26" at bounding box center [212, 286] width 20 height 20
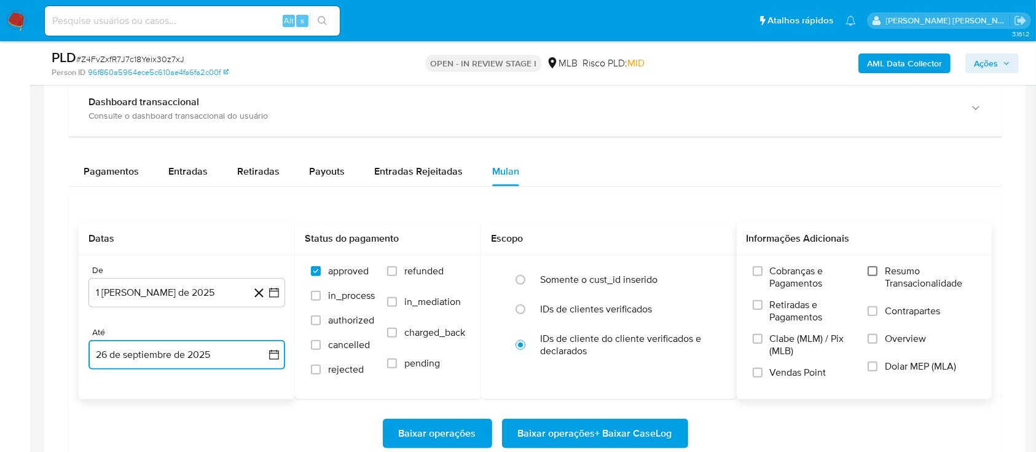
click at [871, 274] on input "Resumo Transacionalidade" at bounding box center [873, 271] width 10 height 10
drag, startPoint x: 877, startPoint y: 312, endPoint x: 863, endPoint y: 322, distance: 17.7
click at [877, 312] on input "Contrapartes" at bounding box center [873, 311] width 10 height 10
click at [759, 372] on input "Vendas Point" at bounding box center [758, 372] width 10 height 10
click at [595, 431] on span "Baixar operações + Baixar CaseLog" at bounding box center [595, 433] width 154 height 27
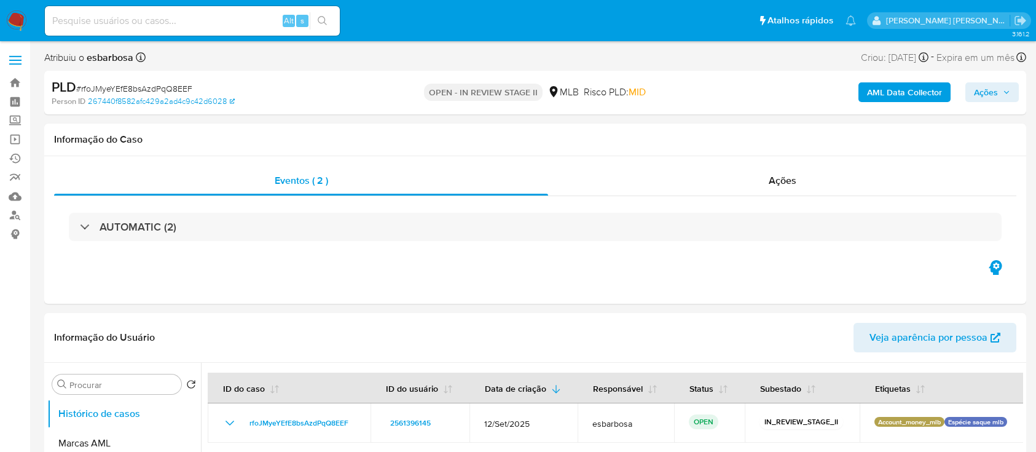
select select "10"
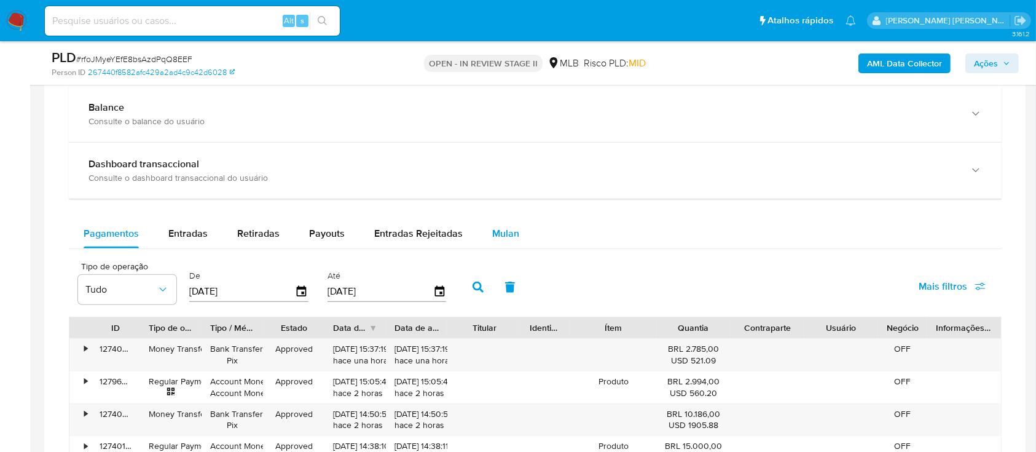
click at [501, 224] on div "Mulan" at bounding box center [505, 233] width 27 height 29
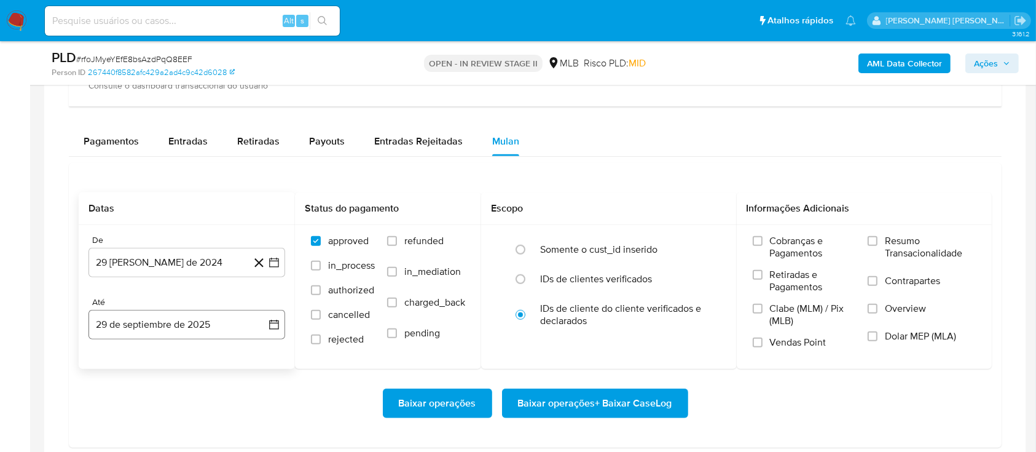
scroll to position [1065, 0]
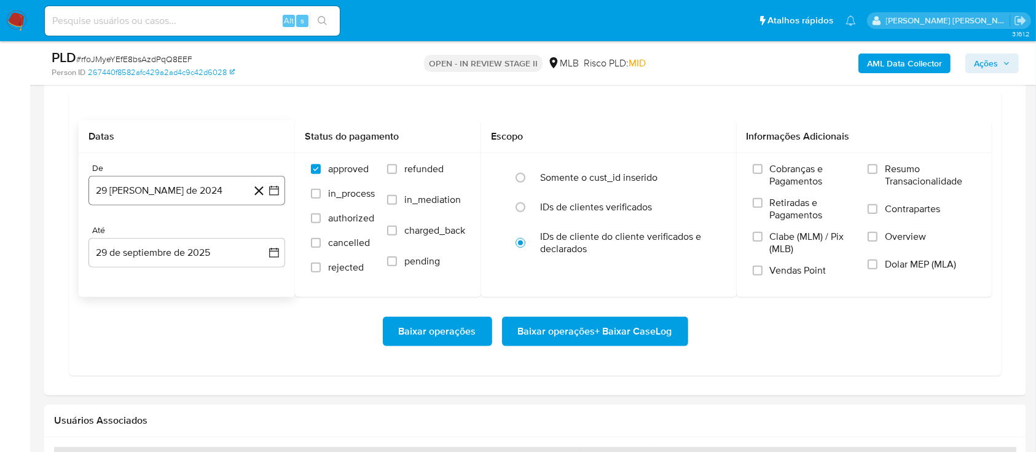
click at [218, 186] on button "29 [PERSON_NAME] de 2024" at bounding box center [186, 190] width 197 height 29
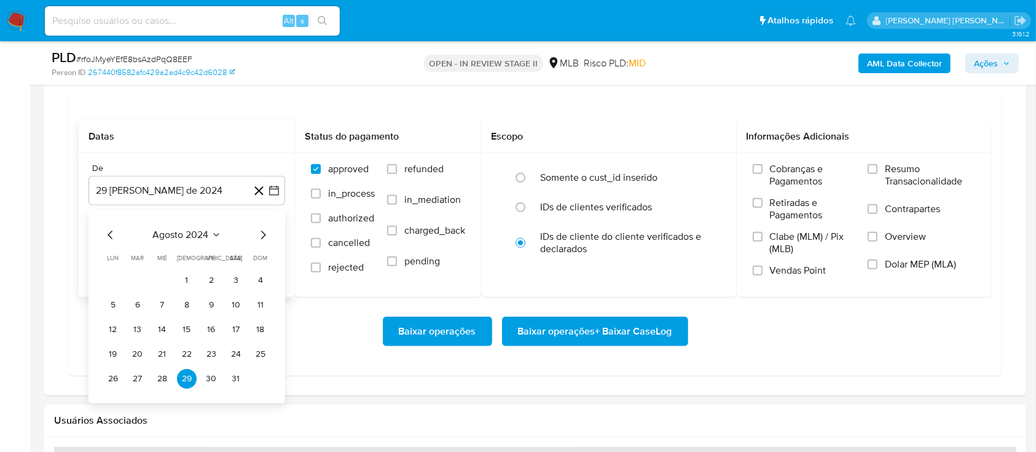
click at [203, 235] on span "agosto 2024" at bounding box center [181, 235] width 56 height 12
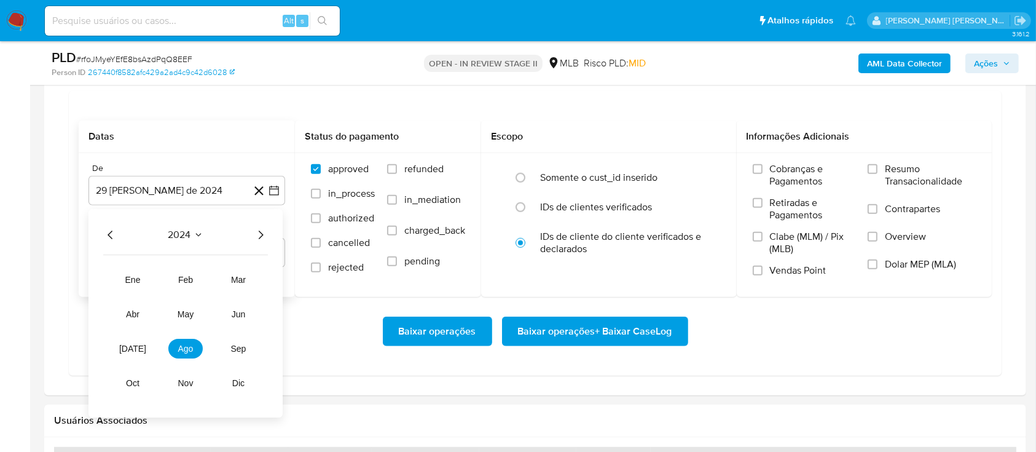
click at [261, 233] on icon "Año siguiente" at bounding box center [261, 234] width 5 height 9
click at [187, 356] on button "ago" at bounding box center [185, 349] width 34 height 20
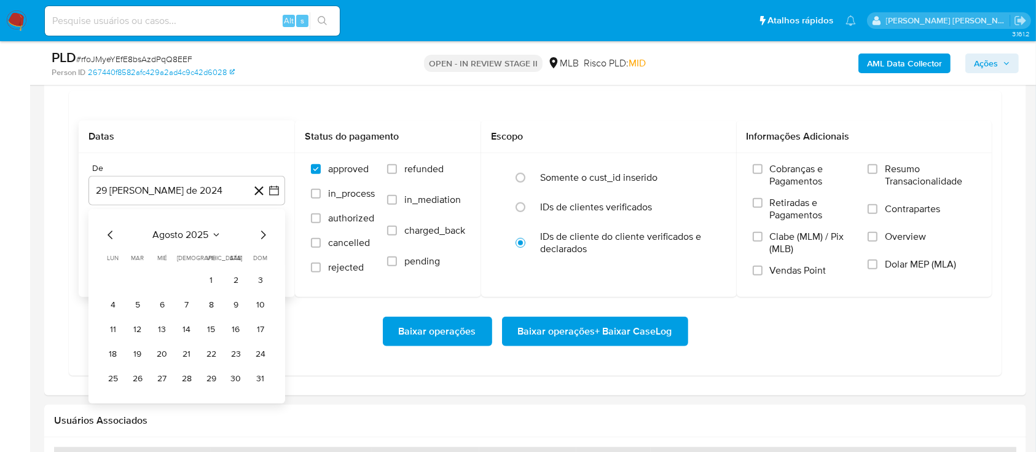
click at [221, 278] on tr "1 2 3" at bounding box center [186, 280] width 167 height 20
click at [210, 283] on button "1" at bounding box center [212, 280] width 20 height 20
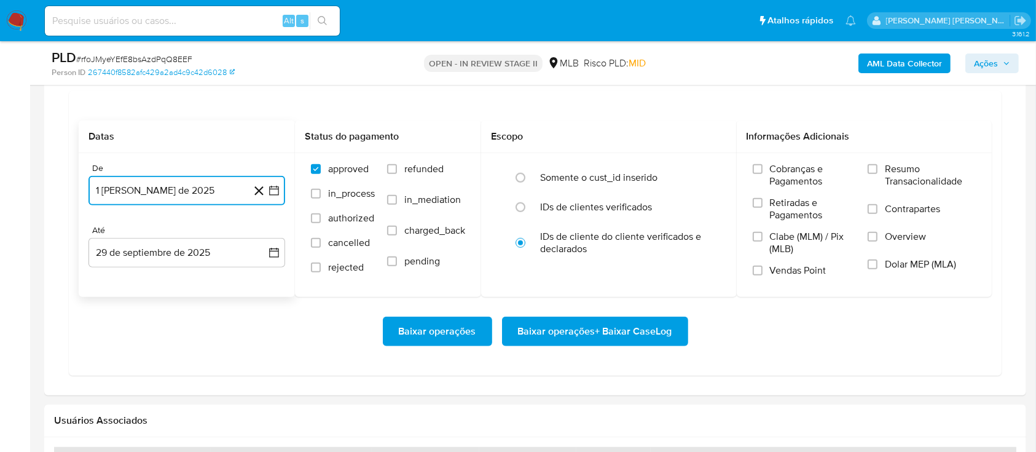
scroll to position [1147, 0]
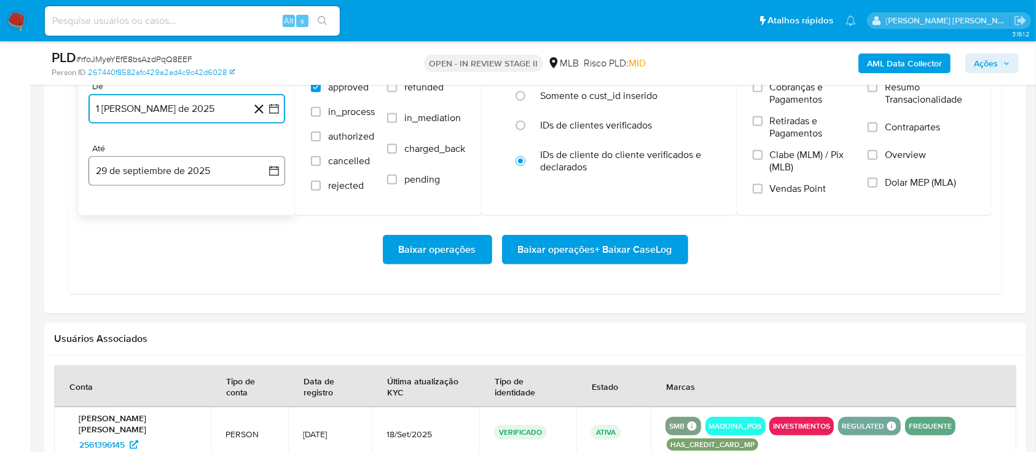
click at [197, 168] on button "29 de septiembre de 2025" at bounding box center [186, 170] width 197 height 29
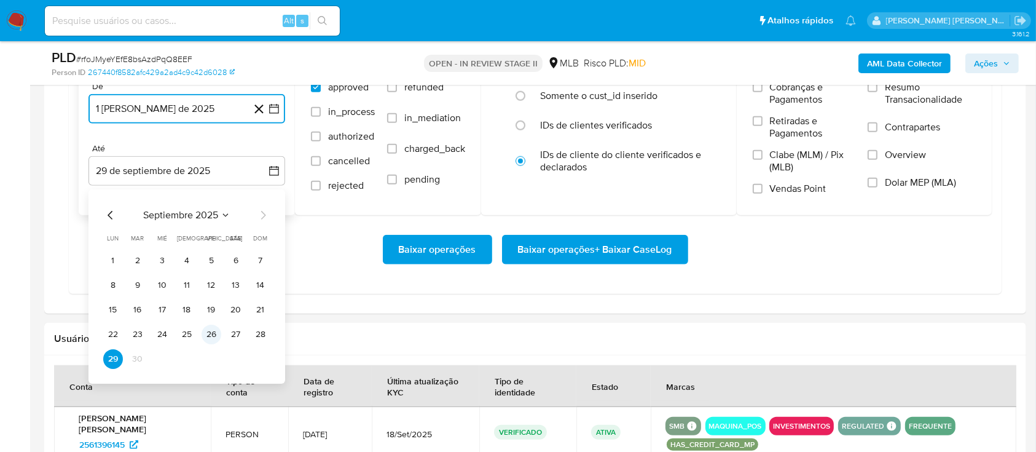
click at [211, 339] on button "26" at bounding box center [212, 334] width 20 height 20
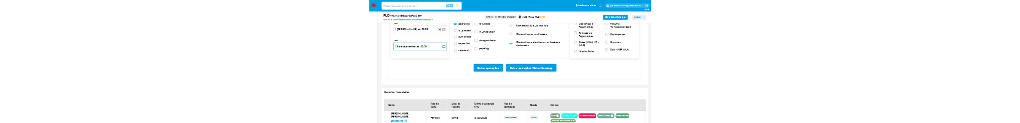
scroll to position [1065, 0]
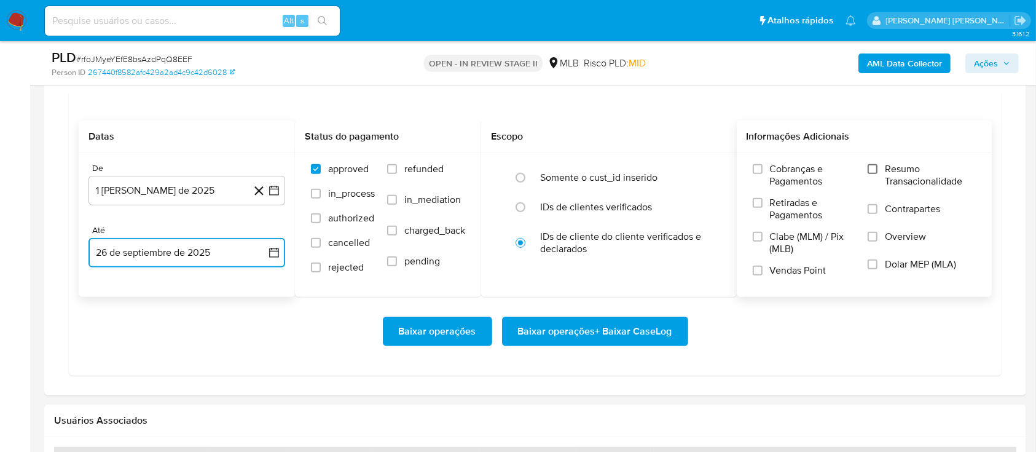
click at [877, 168] on input "Resumo Transacionalidade" at bounding box center [873, 169] width 10 height 10
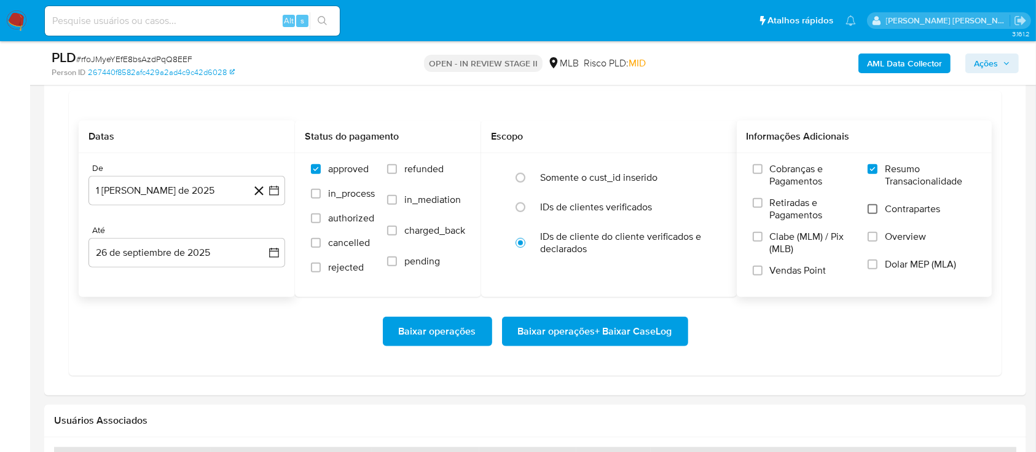
click at [871, 208] on input "Contrapartes" at bounding box center [873, 209] width 10 height 10
drag, startPoint x: 757, startPoint y: 268, endPoint x: 670, endPoint y: 309, distance: 95.9
click at [757, 269] on input "Vendas Point" at bounding box center [758, 270] width 10 height 10
click at [609, 330] on span "Baixar operações + Baixar CaseLog" at bounding box center [595, 331] width 154 height 27
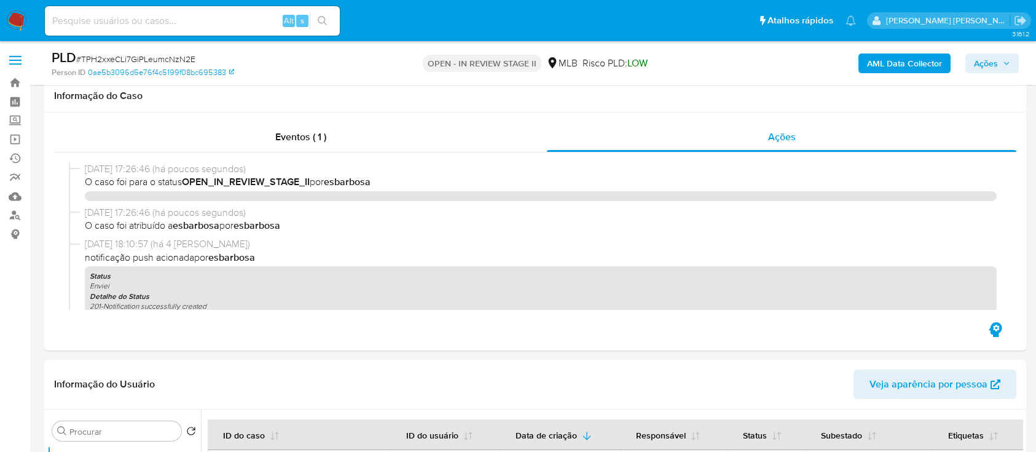
select select "10"
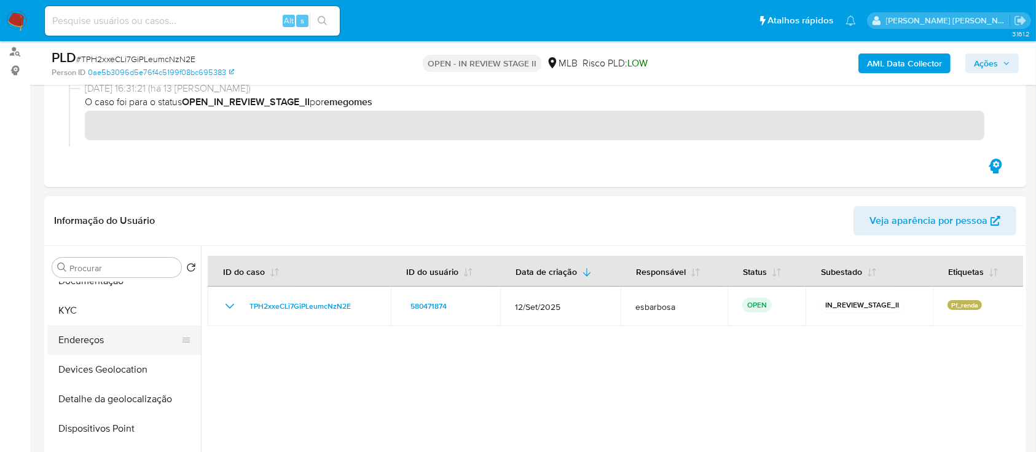
scroll to position [82, 0]
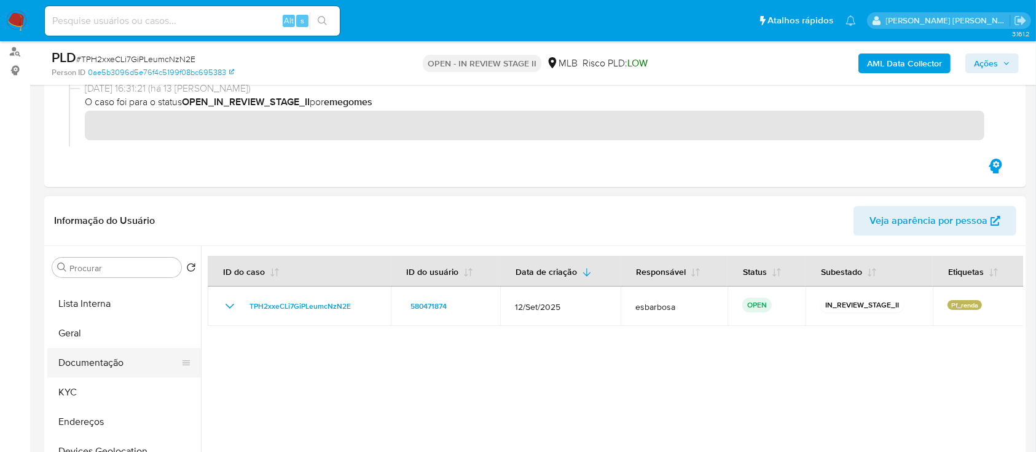
click at [106, 368] on button "Documentação" at bounding box center [119, 362] width 144 height 29
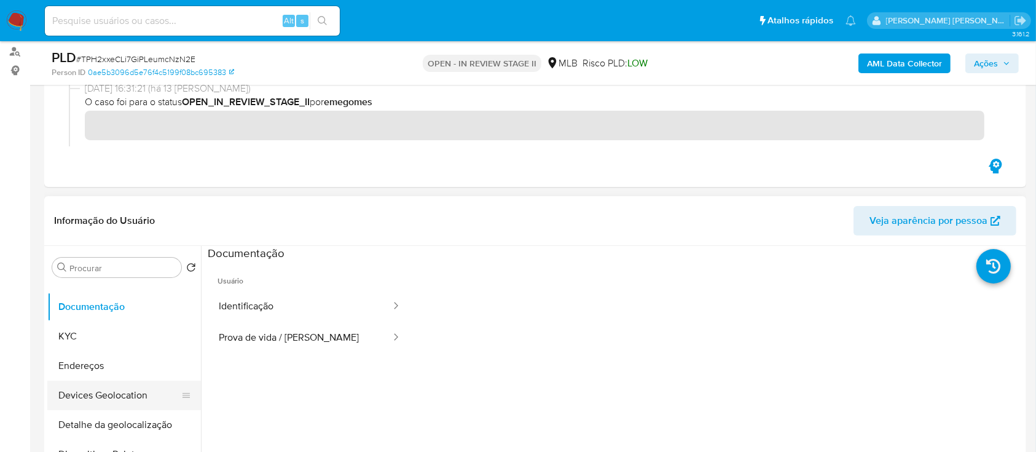
scroll to position [163, 0]
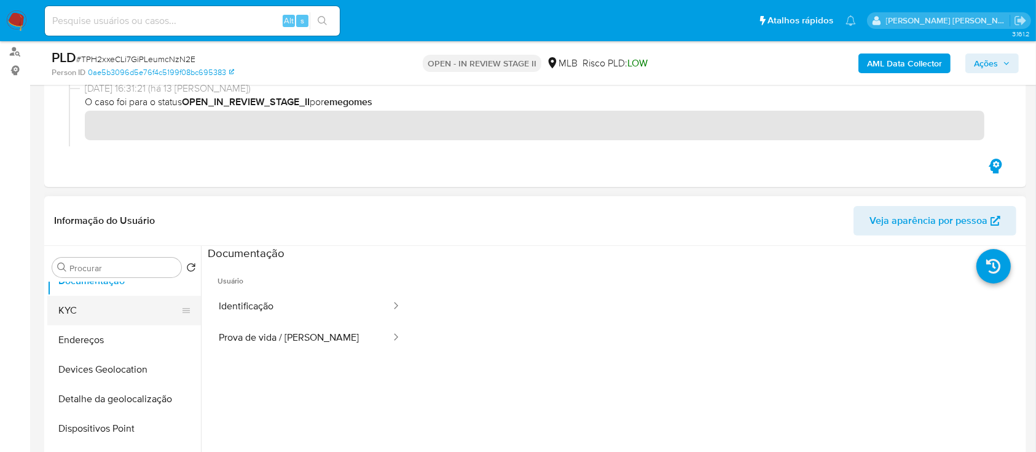
click at [116, 312] on button "KYC" at bounding box center [119, 310] width 144 height 29
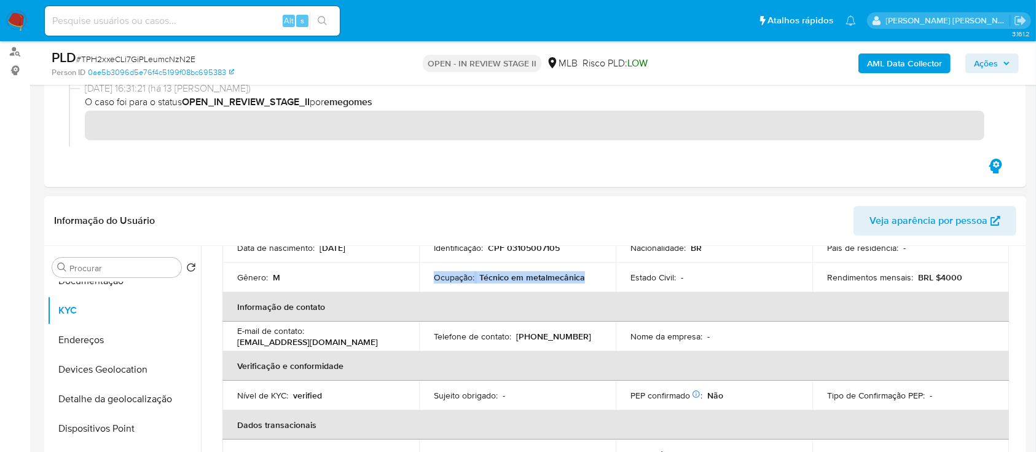
drag, startPoint x: 568, startPoint y: 271, endPoint x: 431, endPoint y: 273, distance: 137.6
click at [431, 273] on td "Ocupação : Técnico em metalmecânica" at bounding box center [517, 276] width 197 height 29
copy div "Ocupação : Técnico em metalmecânica"
click at [919, 71] on b "AML Data Collector" at bounding box center [904, 63] width 75 height 20
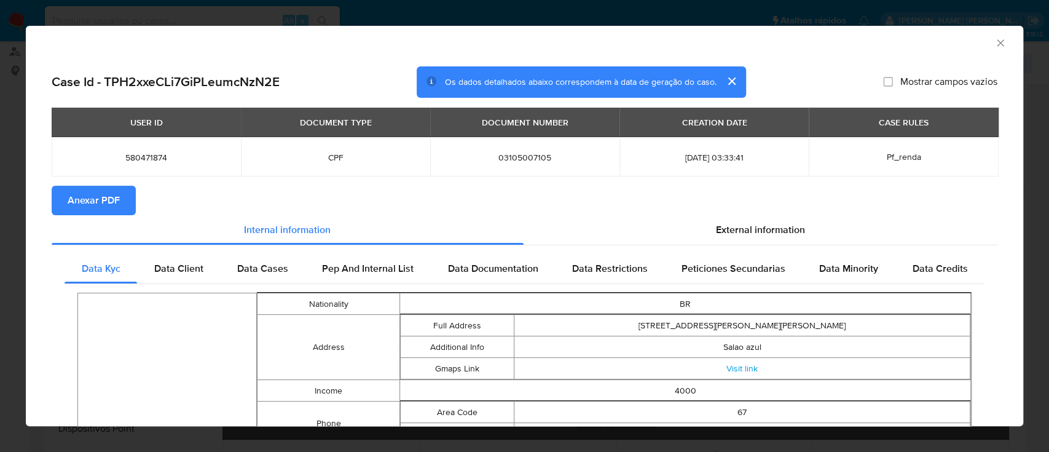
drag, startPoint x: 96, startPoint y: 203, endPoint x: 118, endPoint y: 204, distance: 22.2
click at [97, 203] on span "Anexar PDF" at bounding box center [94, 200] width 52 height 27
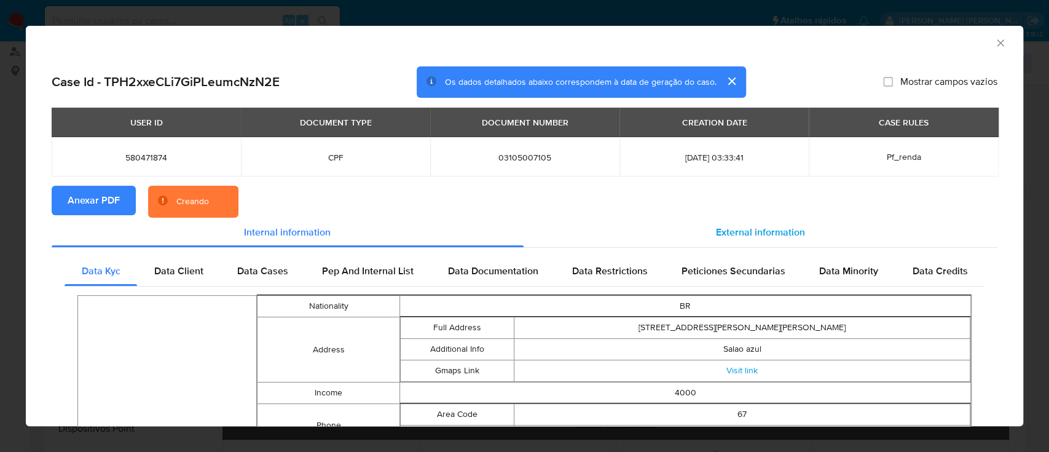
drag, startPoint x: 726, startPoint y: 235, endPoint x: 711, endPoint y: 246, distance: 18.4
click at [727, 234] on span "External information" at bounding box center [760, 232] width 89 height 14
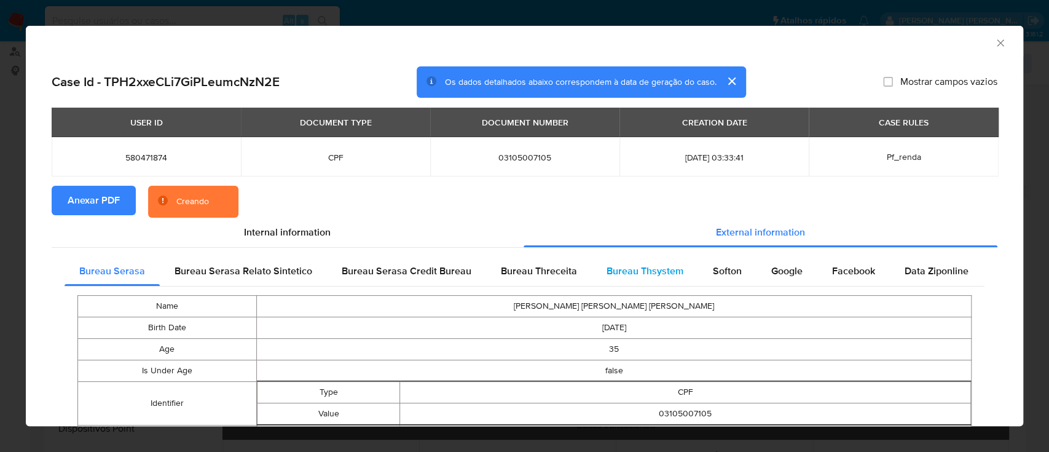
click at [660, 272] on span "Bureau Thsystem" at bounding box center [644, 271] width 77 height 14
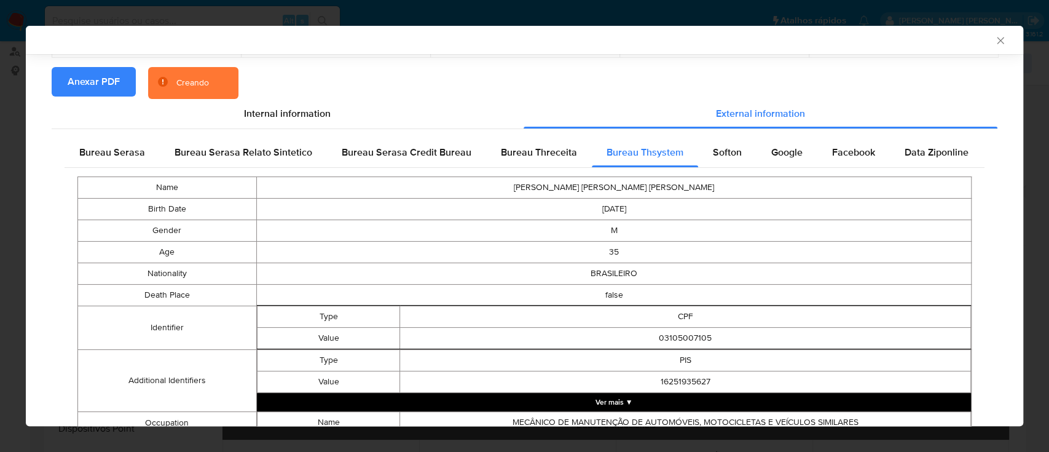
scroll to position [57, 0]
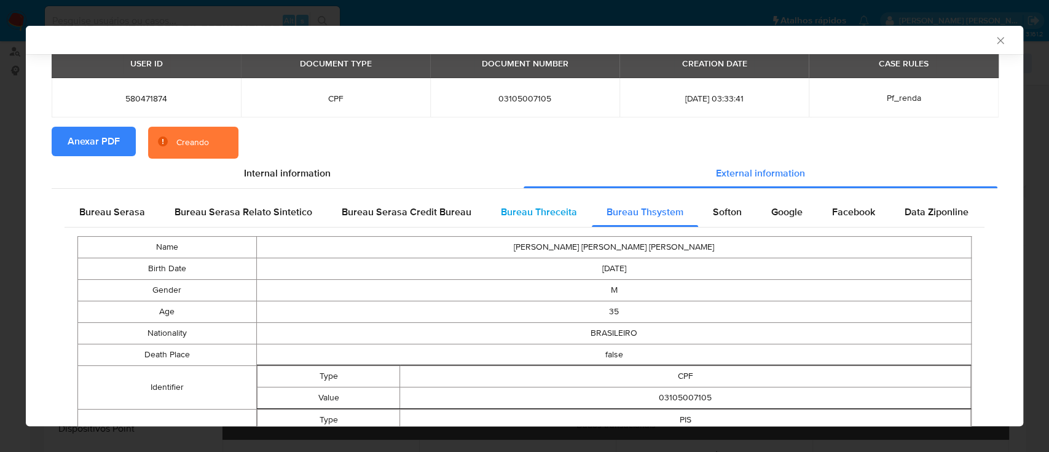
click at [557, 209] on span "Bureau Threceita" at bounding box center [539, 212] width 76 height 14
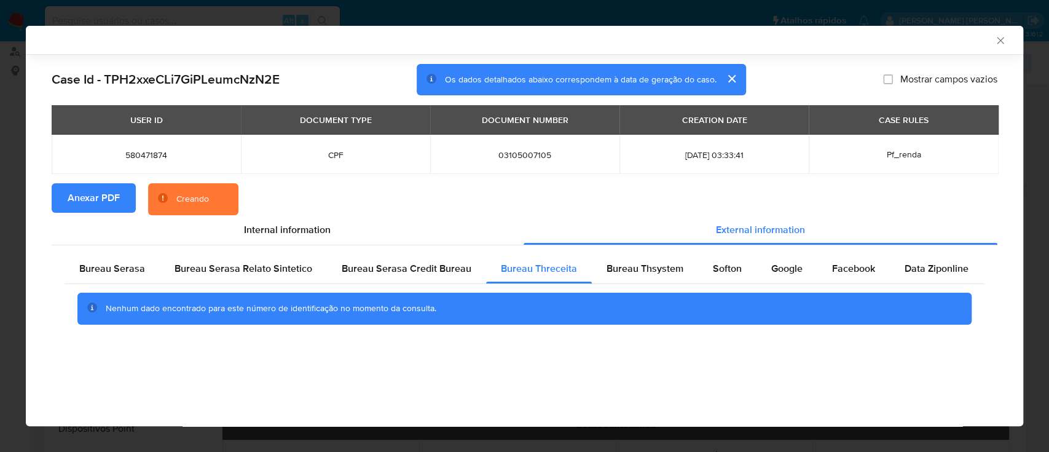
scroll to position [0, 0]
click at [636, 274] on span "Bureau Thsystem" at bounding box center [644, 268] width 77 height 14
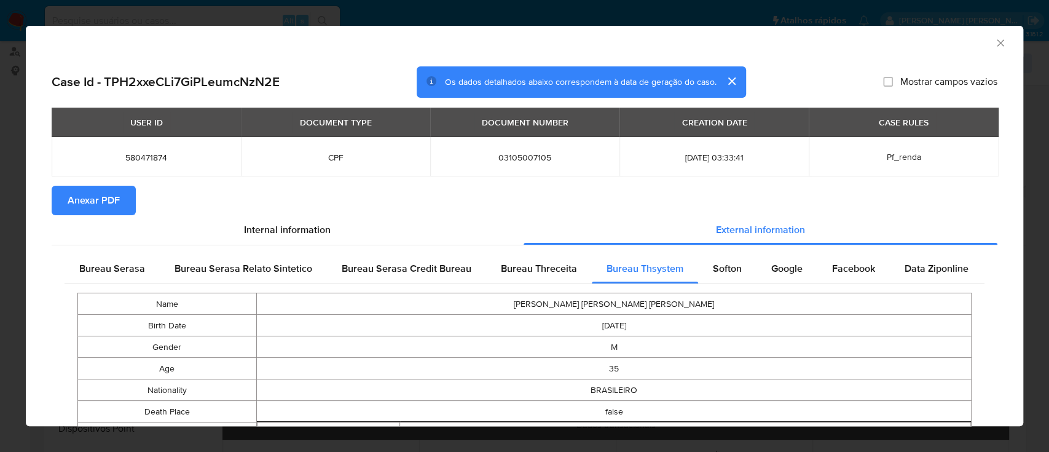
click at [994, 41] on icon "Fechar a janela" at bounding box center [1000, 43] width 12 height 12
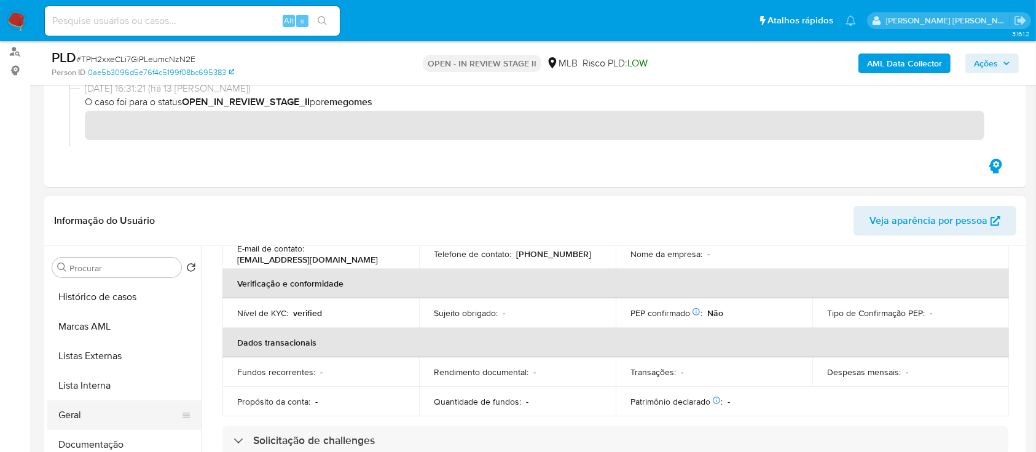
click at [90, 418] on button "Geral" at bounding box center [119, 414] width 144 height 29
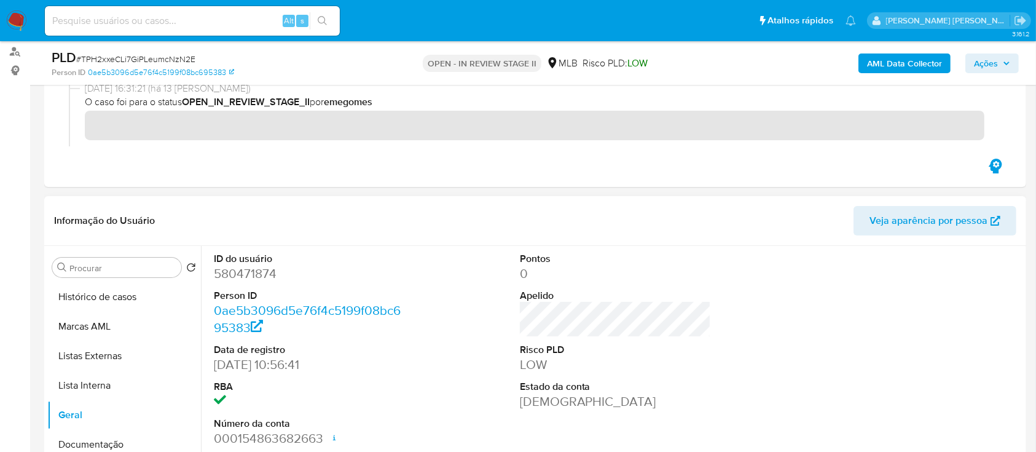
click at [262, 273] on dd "580471874" at bounding box center [310, 273] width 192 height 17
copy dd "580471874"
click at [982, 69] on span "Ações" at bounding box center [986, 63] width 24 height 20
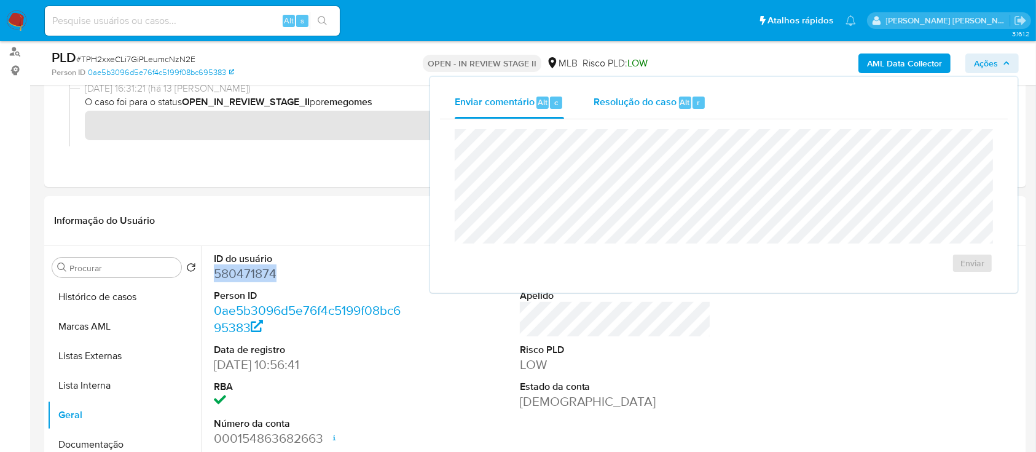
click at [641, 106] on span "Resolução do caso" at bounding box center [635, 102] width 83 height 14
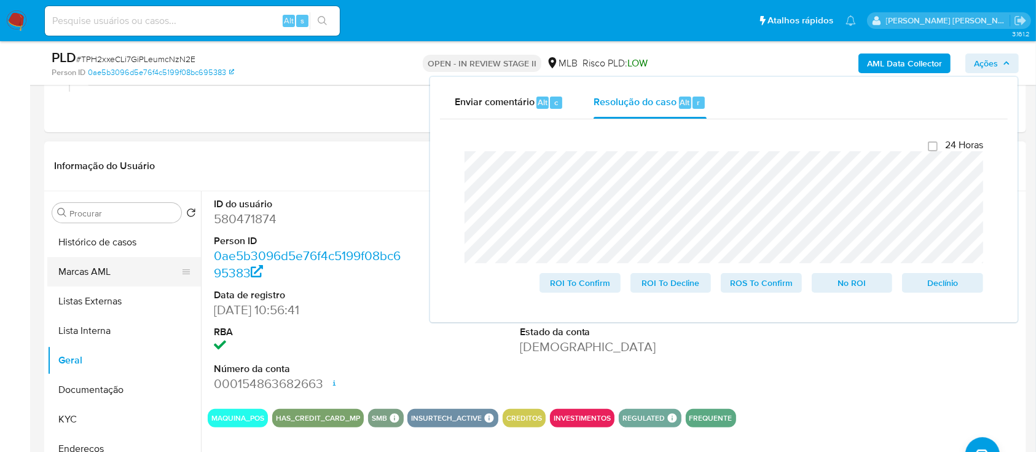
scroll to position [246, 0]
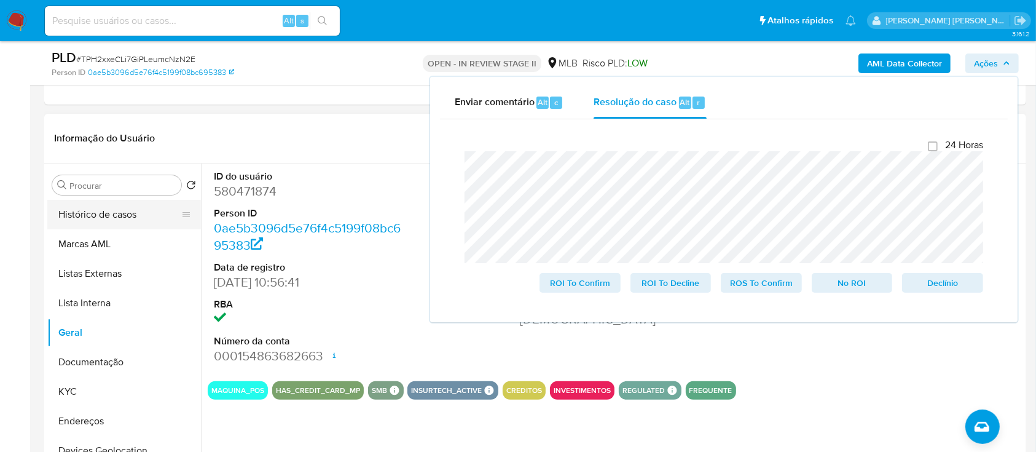
click at [135, 210] on button "Histórico de casos" at bounding box center [119, 214] width 144 height 29
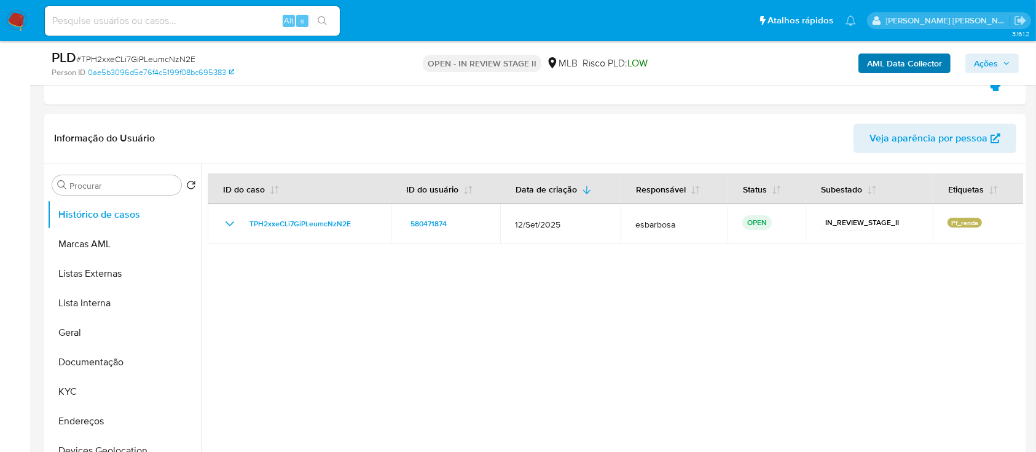
drag, startPoint x: 982, startPoint y: 55, endPoint x: 934, endPoint y: 63, distance: 48.7
click at [980, 55] on span "Ações" at bounding box center [986, 63] width 24 height 20
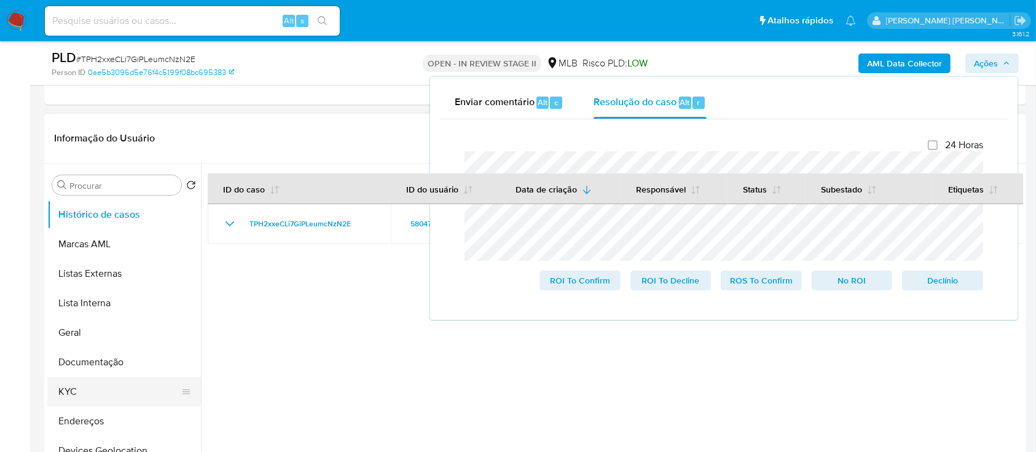
click at [88, 386] on button "KYC" at bounding box center [119, 391] width 144 height 29
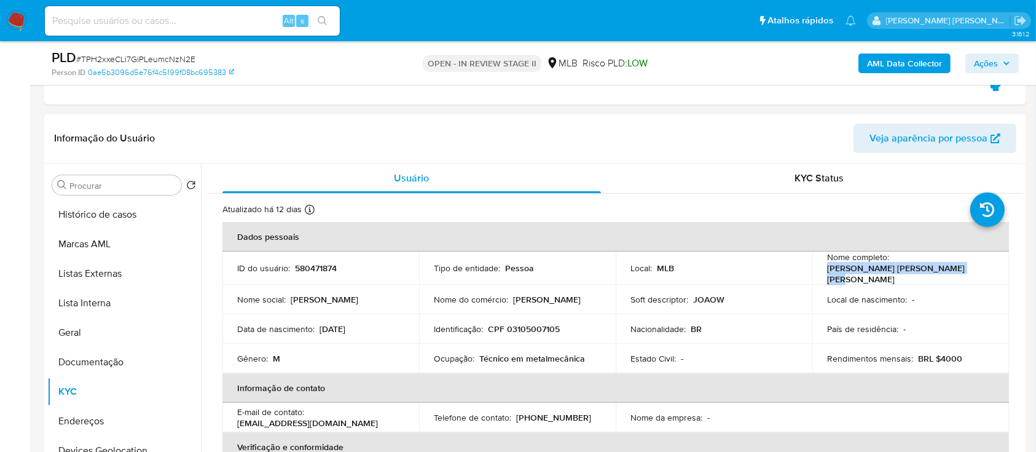
drag, startPoint x: 956, startPoint y: 273, endPoint x: 825, endPoint y: 272, distance: 130.9
click at [827, 272] on div "Nome completo : Joao Wellington de Sousa Pereira" at bounding box center [910, 267] width 167 height 33
copy p "[PERSON_NAME] [PERSON_NAME] [PERSON_NAME]"
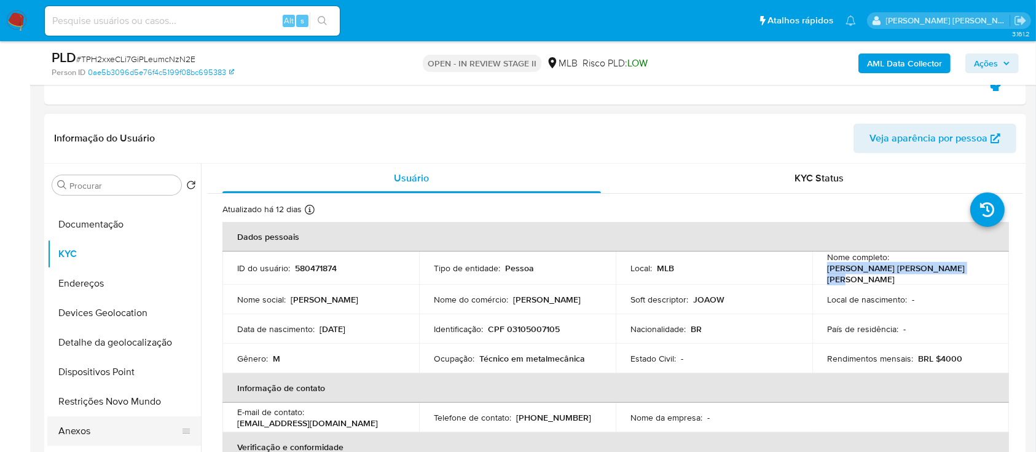
scroll to position [163, 0]
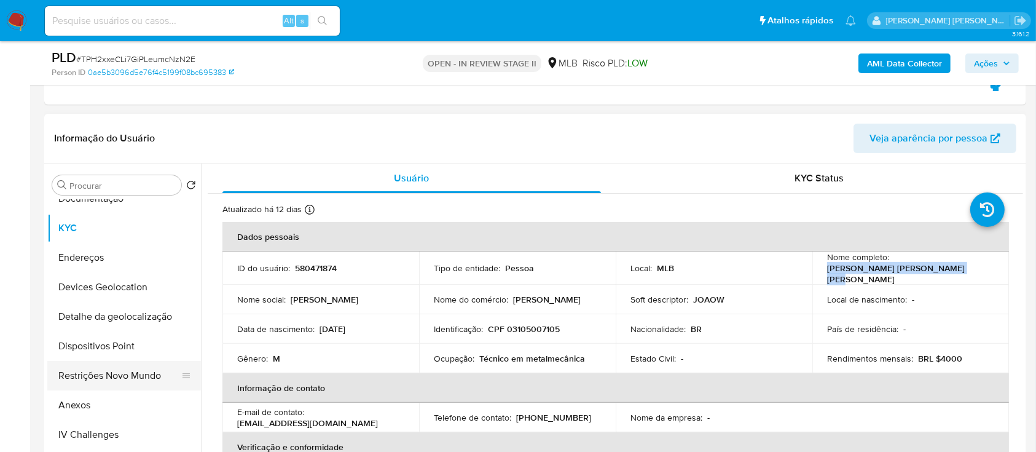
click at [123, 375] on button "Restrições Novo Mundo" at bounding box center [119, 375] width 144 height 29
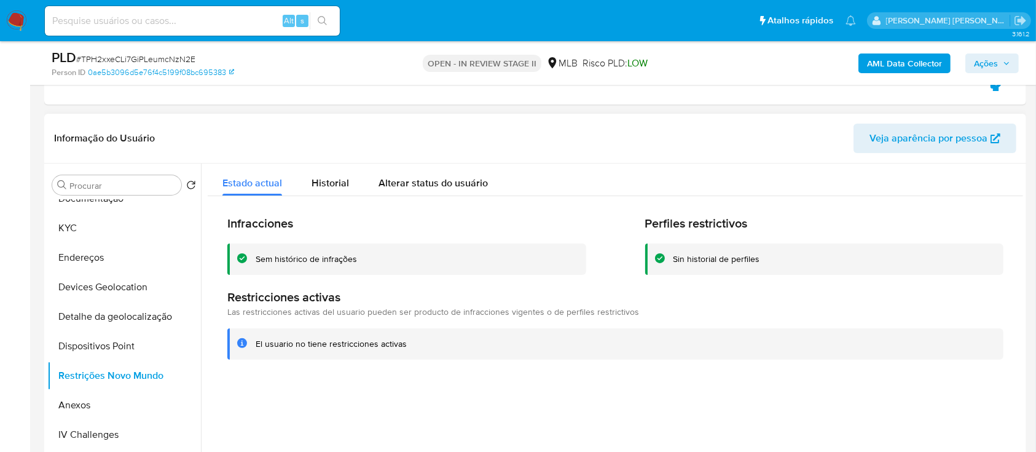
click at [321, 256] on div "Sem histórico de infrações" at bounding box center [306, 259] width 101 height 12
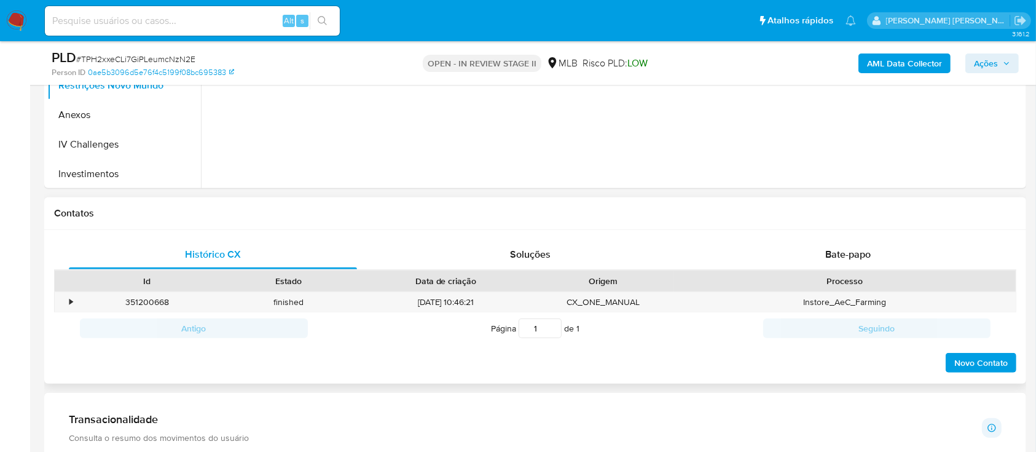
scroll to position [573, 0]
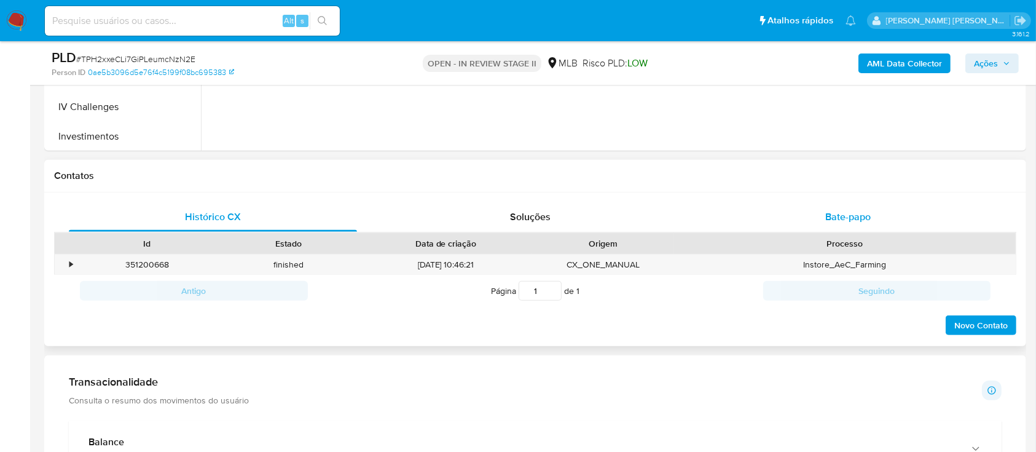
click at [836, 219] on span "Bate-papo" at bounding box center [847, 217] width 45 height 14
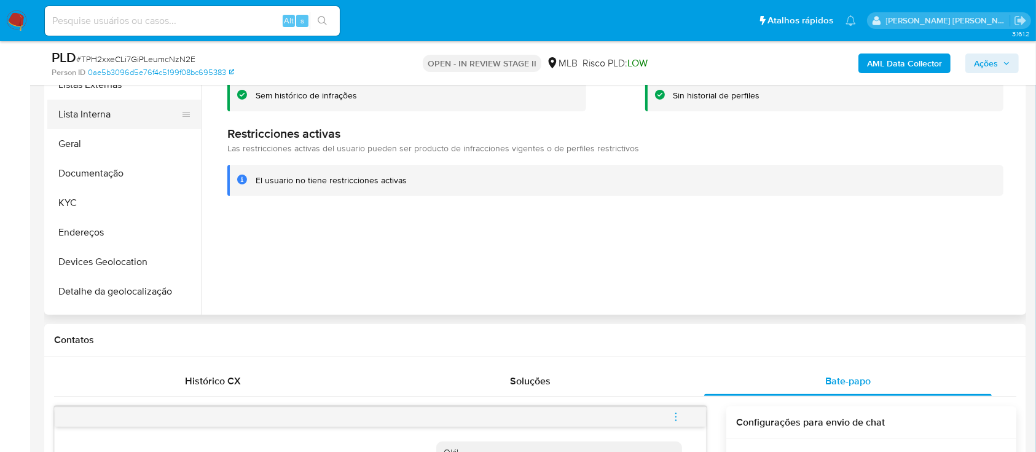
scroll to position [0, 0]
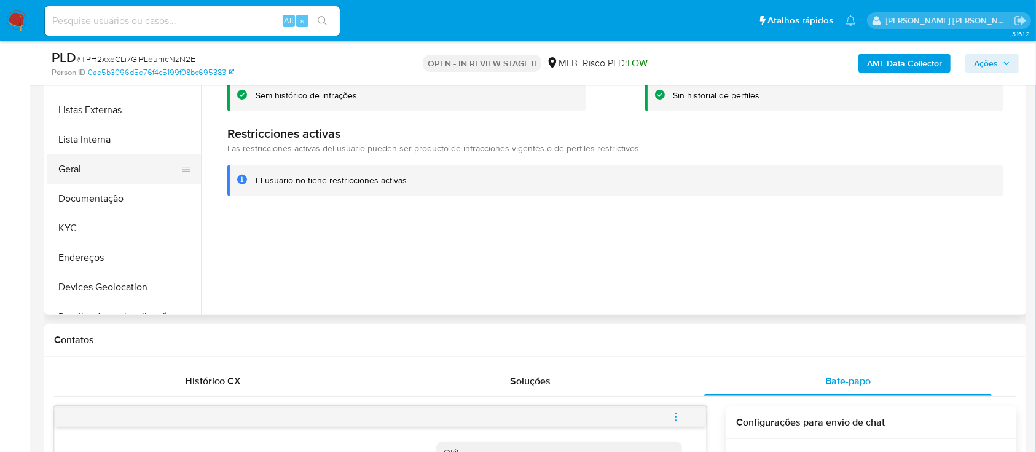
click at [98, 171] on button "Geral" at bounding box center [119, 168] width 144 height 29
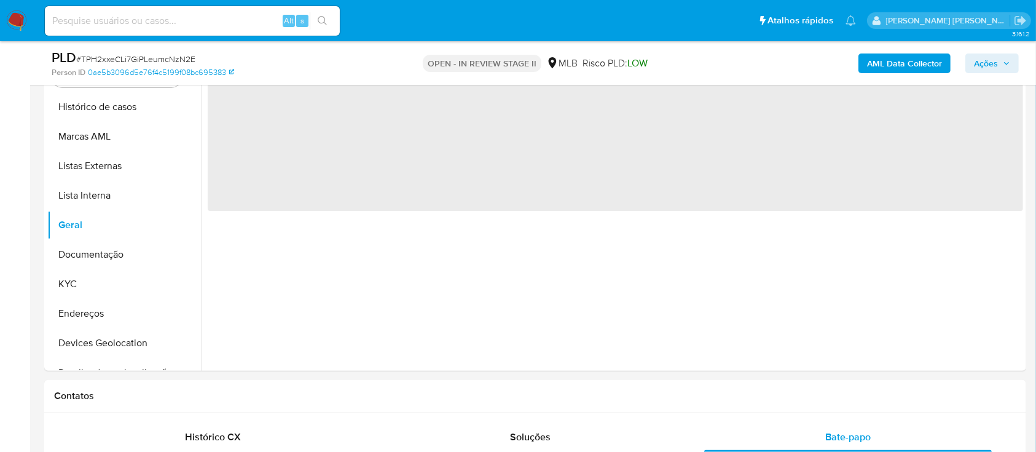
scroll to position [327, 0]
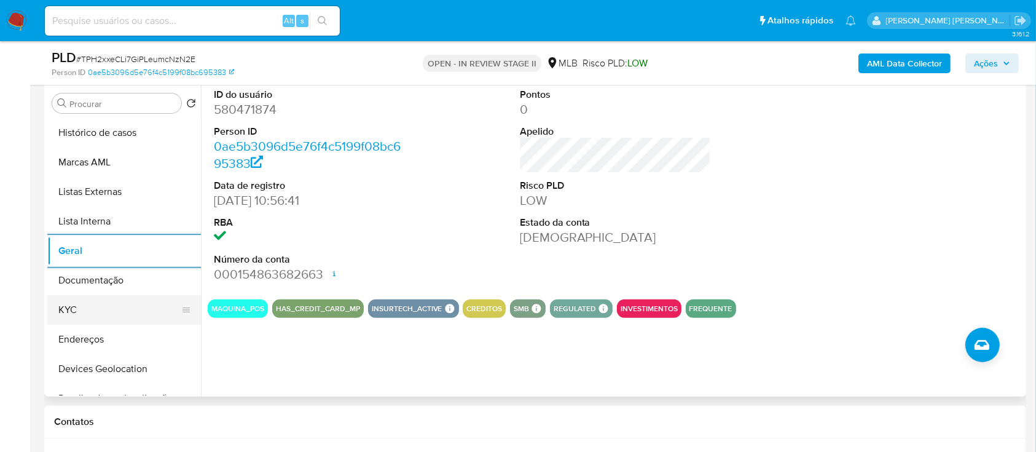
click at [86, 302] on button "KYC" at bounding box center [119, 309] width 144 height 29
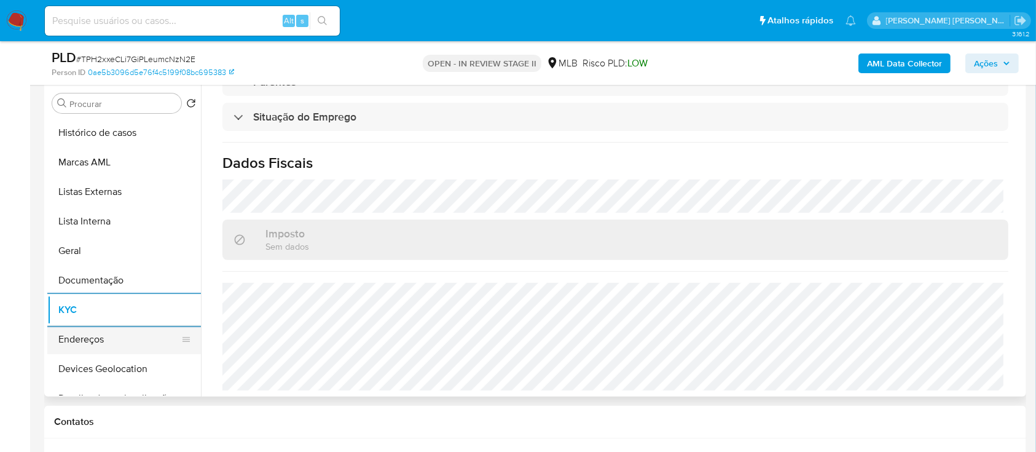
scroll to position [163, 0]
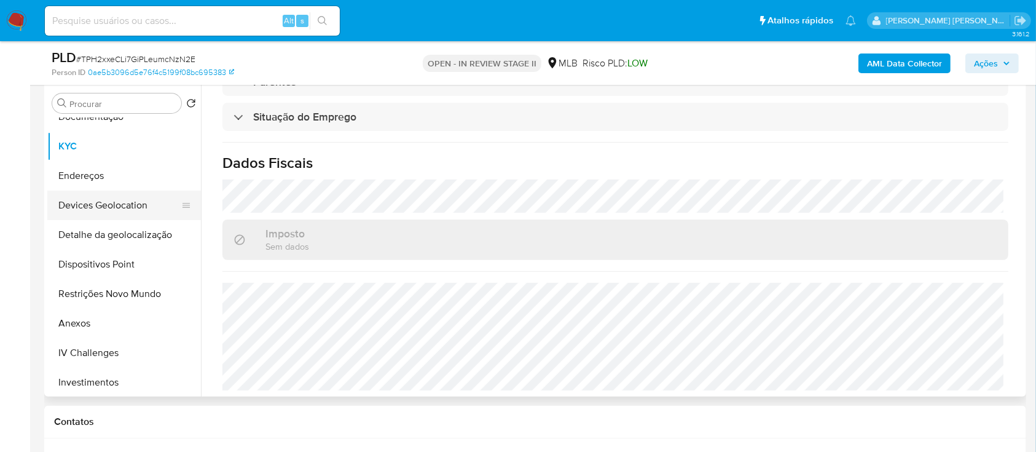
click at [140, 208] on button "Devices Geolocation" at bounding box center [119, 204] width 144 height 29
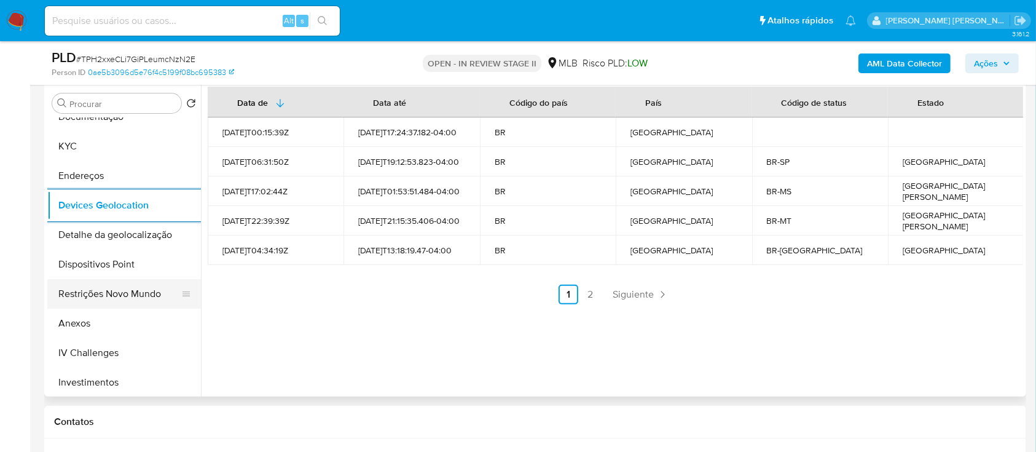
click at [123, 294] on button "Restrições Novo Mundo" at bounding box center [119, 293] width 144 height 29
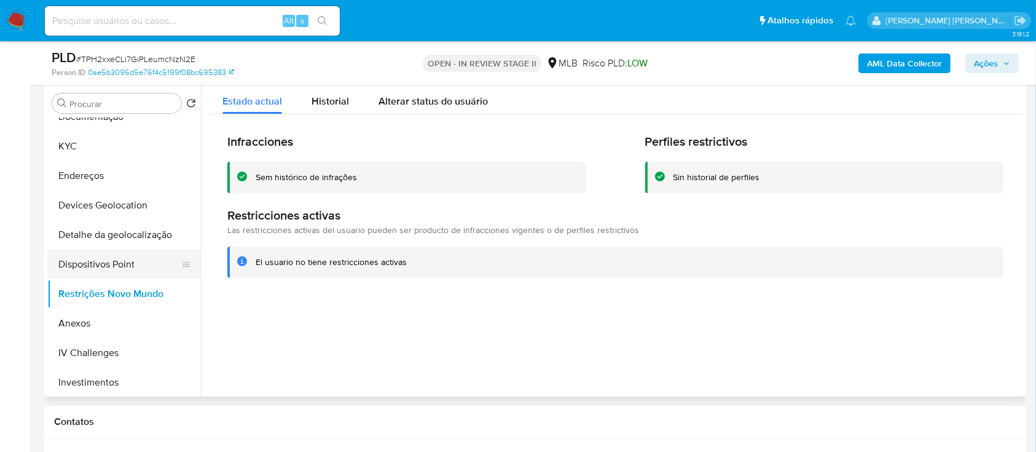
click at [163, 270] on button "Dispositivos Point" at bounding box center [119, 263] width 144 height 29
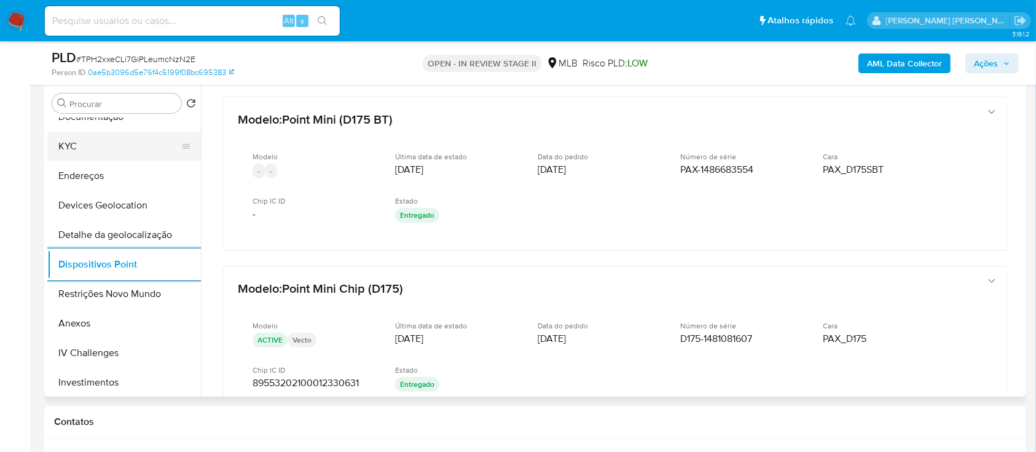
click at [112, 159] on button "KYC" at bounding box center [119, 145] width 144 height 29
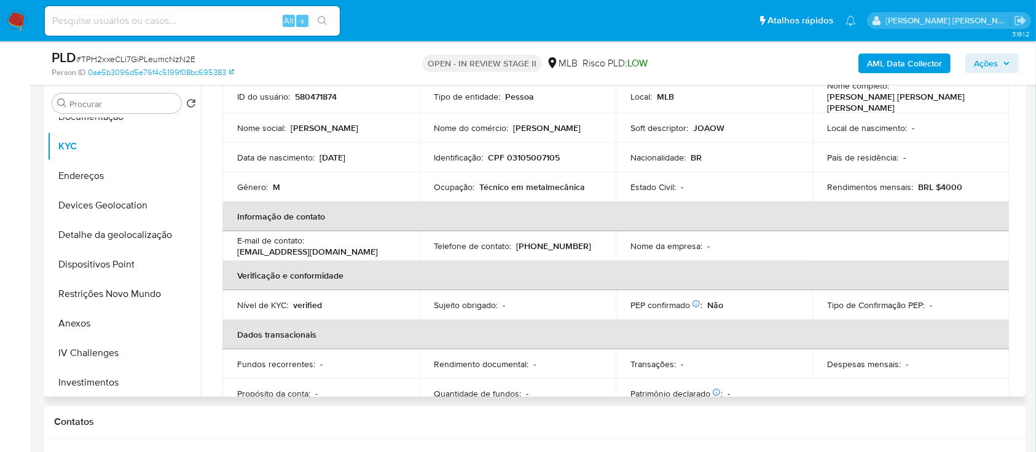
scroll to position [31, 0]
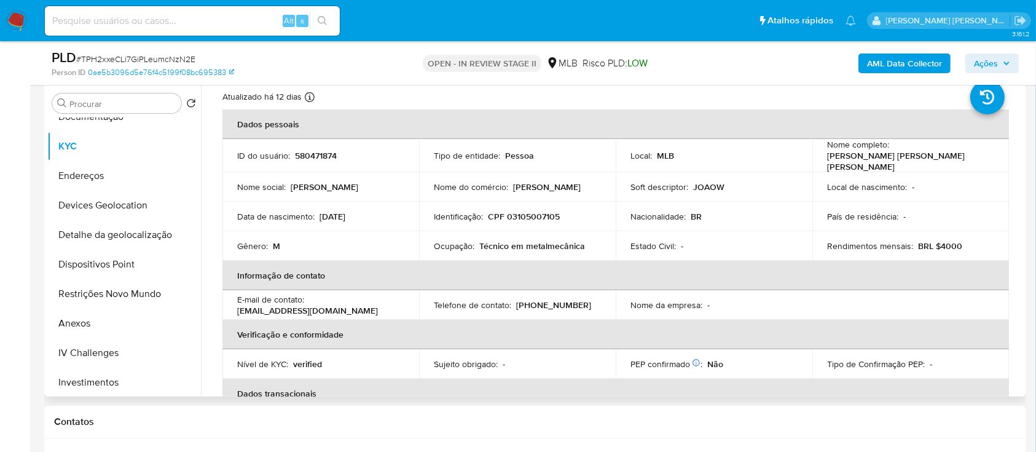
click at [543, 211] on p "CPF 03105007105" at bounding box center [524, 216] width 72 height 11
copy p "03105007105"
click at [880, 162] on p "[PERSON_NAME] [PERSON_NAME] [PERSON_NAME]" at bounding box center [908, 161] width 162 height 22
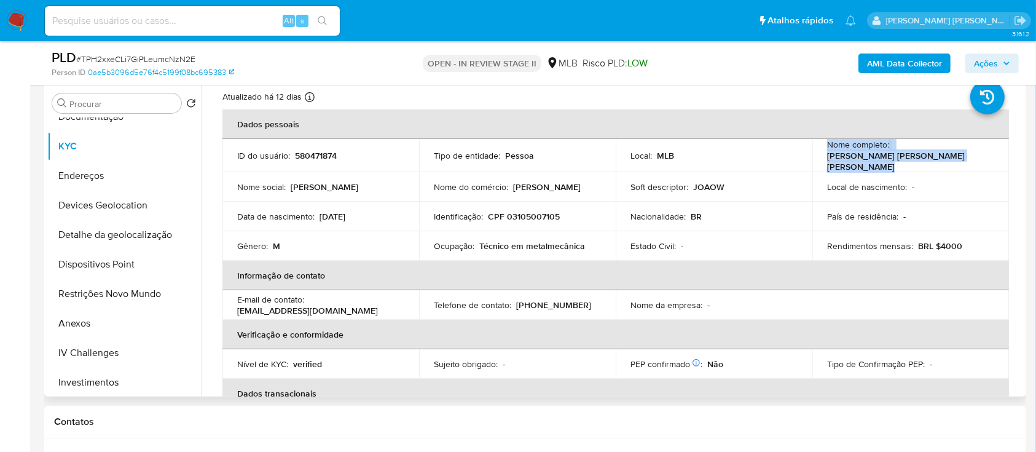
click at [880, 162] on p "[PERSON_NAME] [PERSON_NAME] [PERSON_NAME]" at bounding box center [908, 161] width 162 height 22
click at [918, 154] on p "[PERSON_NAME] [PERSON_NAME] [PERSON_NAME]" at bounding box center [908, 161] width 162 height 22
drag, startPoint x: 959, startPoint y: 161, endPoint x: 825, endPoint y: 163, distance: 134.0
click at [827, 163] on div "Nome completo : Joao Wellington de Sousa Pereira" at bounding box center [910, 155] width 167 height 33
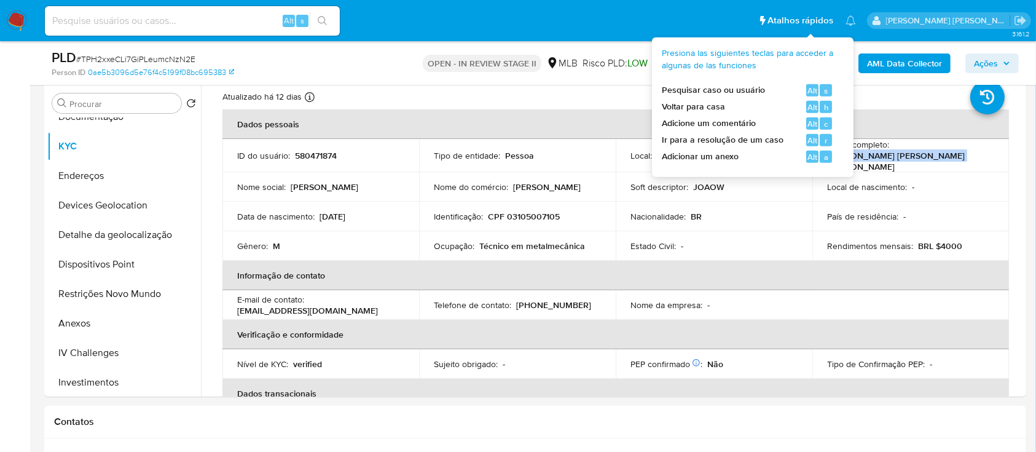
copy p "[PERSON_NAME] [PERSON_NAME] [PERSON_NAME]"
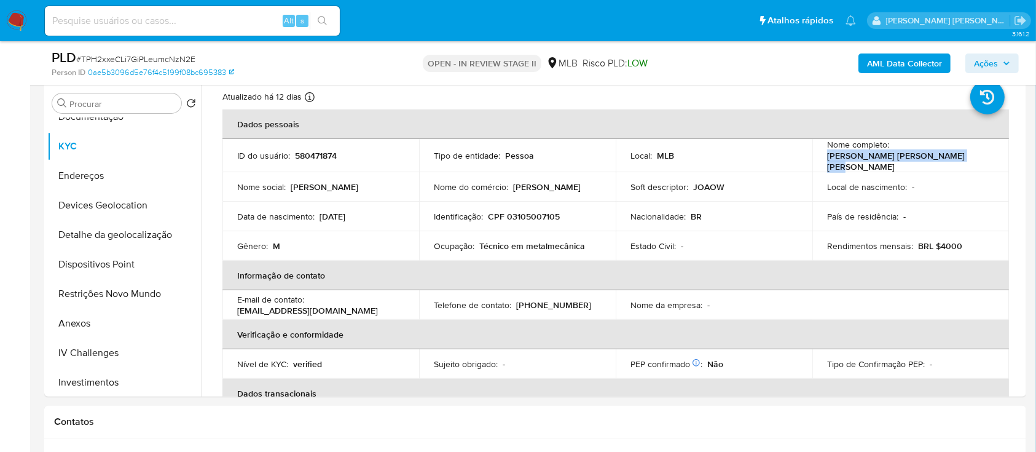
copy p "[PERSON_NAME] [PERSON_NAME] [PERSON_NAME]"
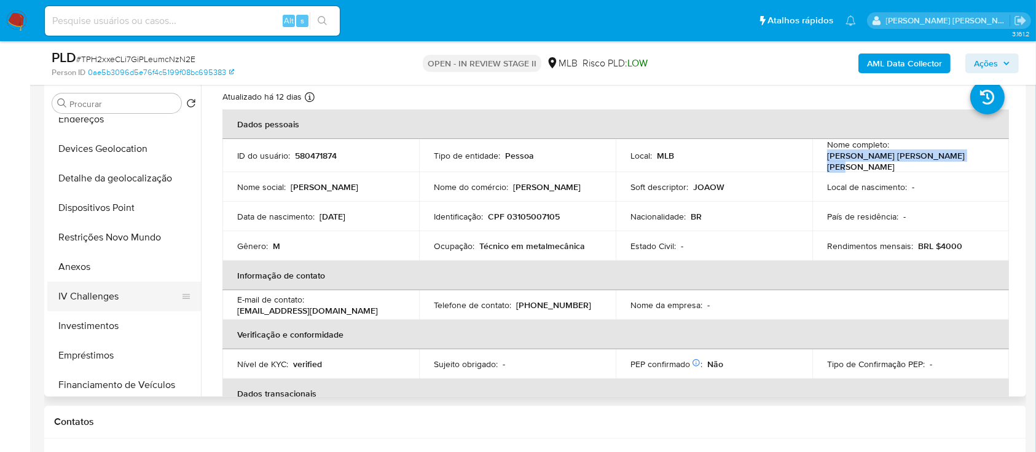
scroll to position [246, 0]
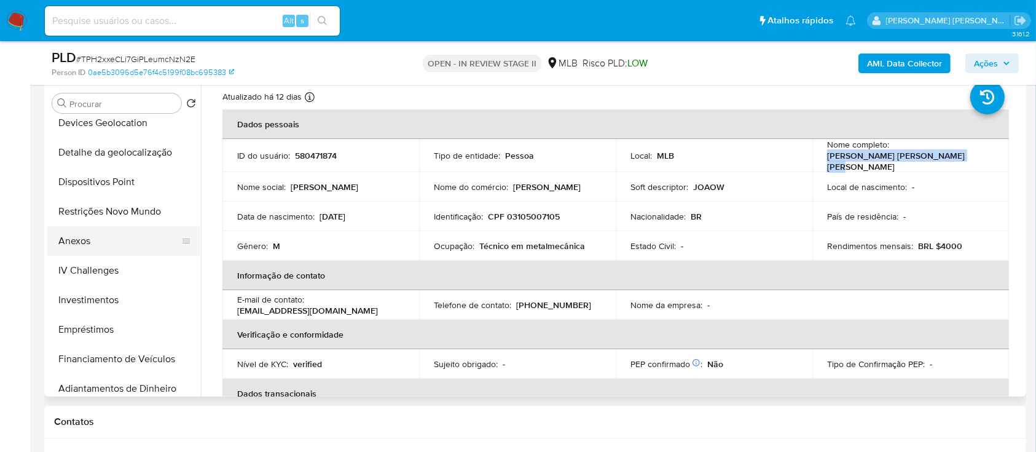
drag, startPoint x: 89, startPoint y: 252, endPoint x: 100, endPoint y: 248, distance: 11.1
click at [89, 252] on button "Anexos" at bounding box center [119, 240] width 144 height 29
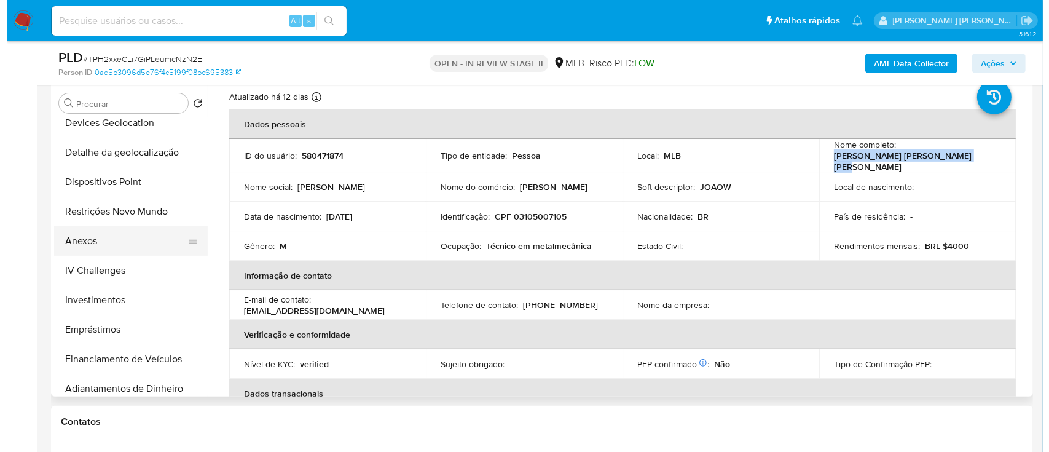
scroll to position [0, 0]
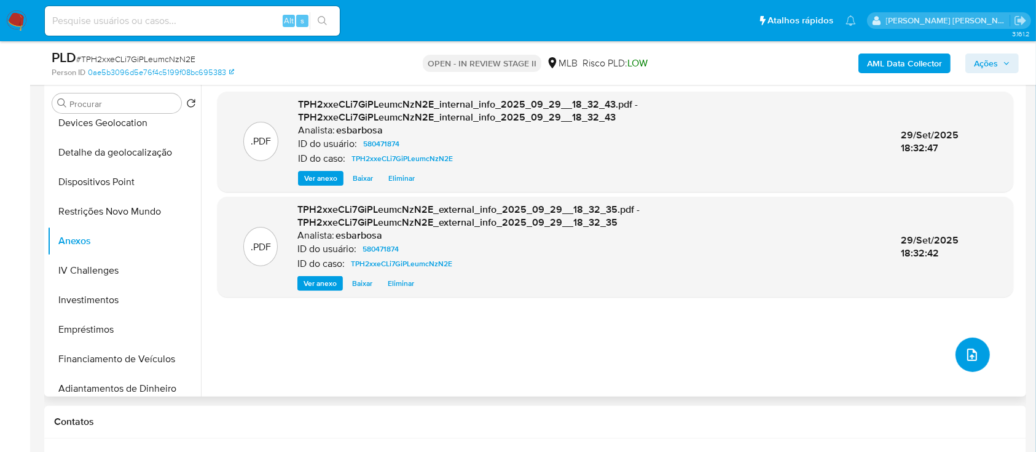
click at [974, 361] on button "upload-file" at bounding box center [972, 354] width 34 height 34
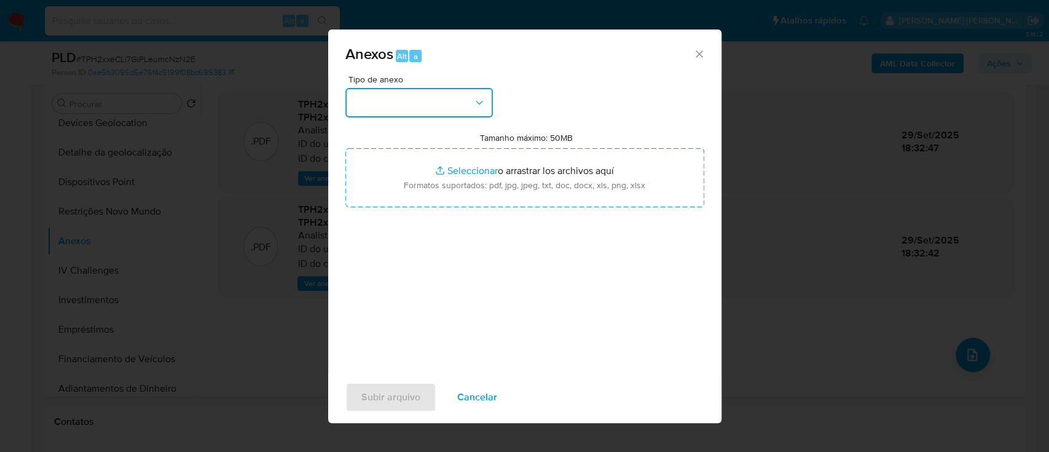
click at [445, 102] on button "button" at bounding box center [418, 102] width 147 height 29
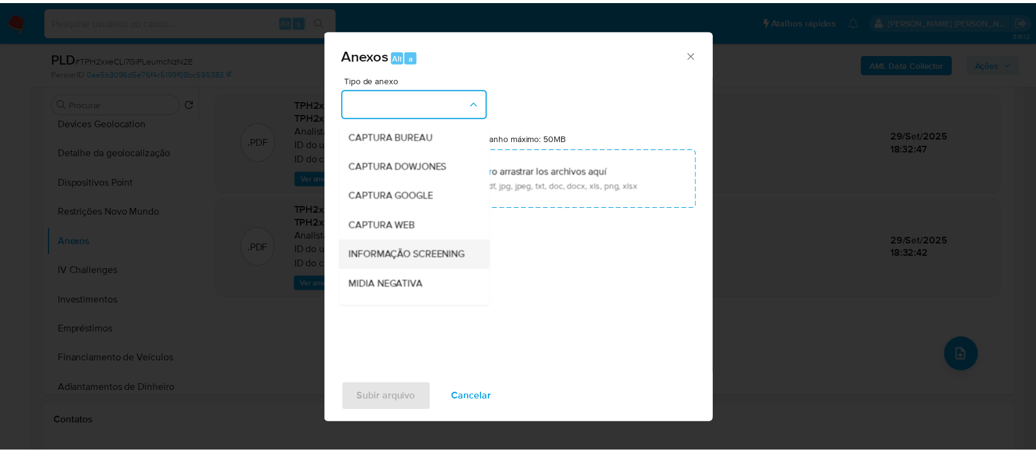
scroll to position [189, 0]
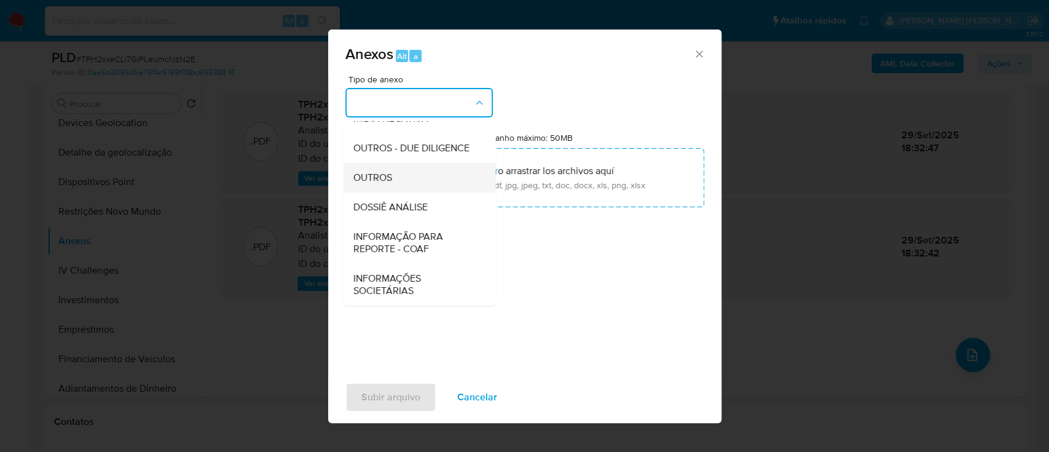
click at [378, 173] on span "OUTROS" at bounding box center [372, 177] width 39 height 12
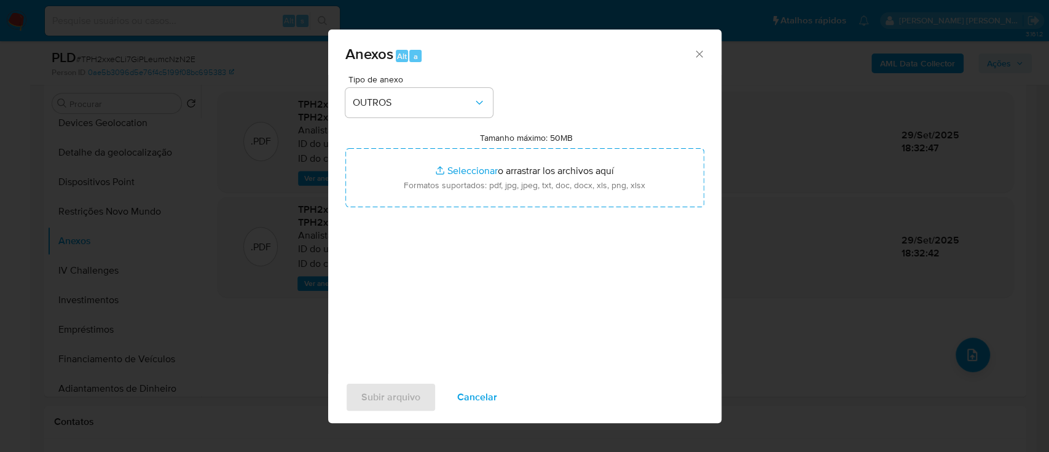
click at [651, 268] on div "Tipo de anexo OUTROS Tamanho máximo: 50MB Seleccionar archivos Seleccionar o ar…" at bounding box center [524, 220] width 359 height 290
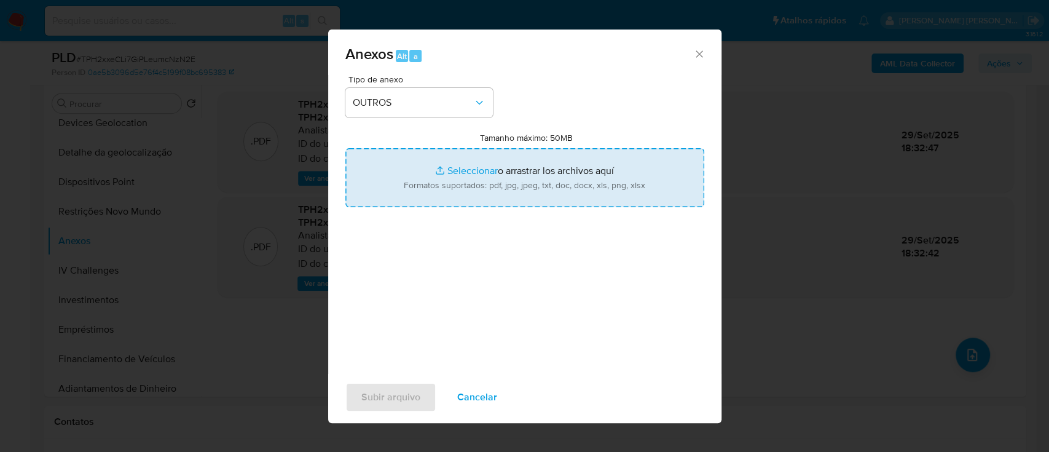
click at [470, 173] on input "Tamanho máximo: 50MB Seleccionar archivos" at bounding box center [524, 177] width 359 height 59
type input "C:\fakepath\SAR - XXXXX - CPF 03105007105 - JOAO WELLINGTON DE SOUSA PEREIRA.pdf"
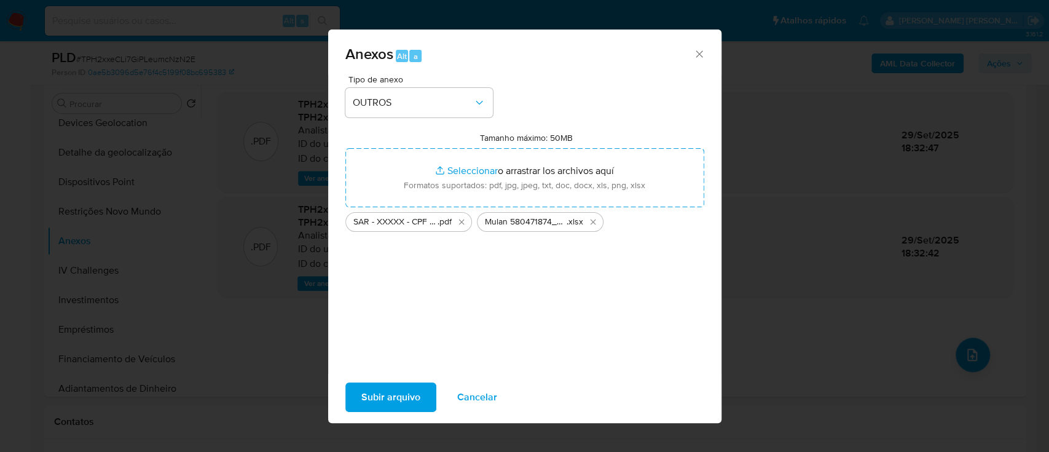
click at [395, 394] on span "Subir arquivo" at bounding box center [390, 396] width 59 height 27
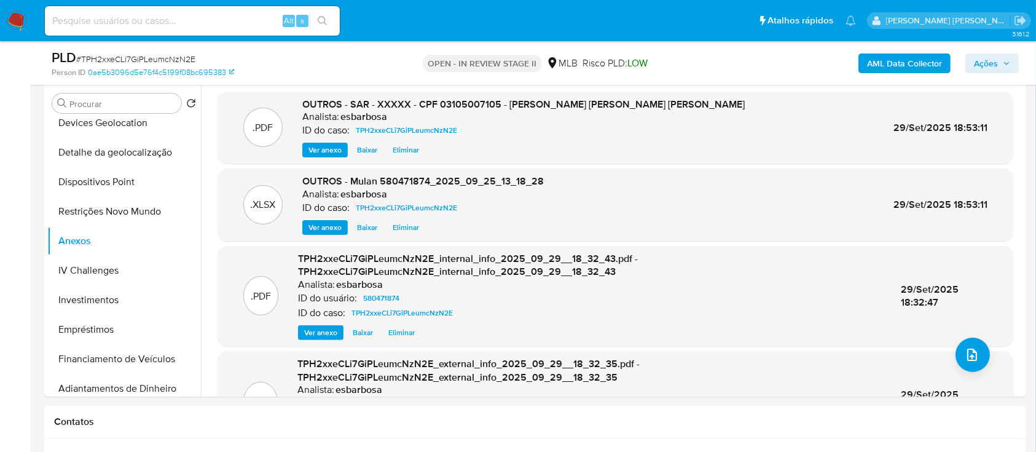
click at [979, 50] on div "AML Data Collector Ações" at bounding box center [859, 63] width 319 height 29
click at [978, 58] on span "Ações" at bounding box center [986, 63] width 24 height 20
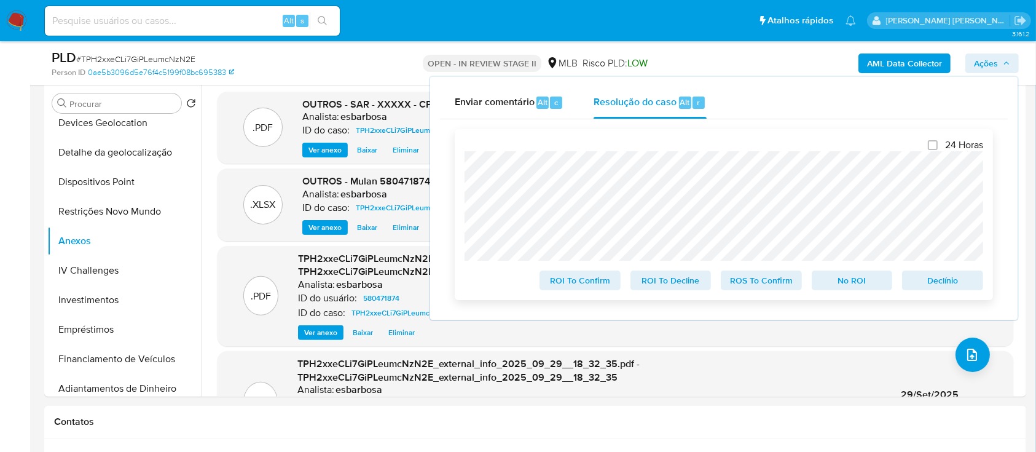
click at [777, 286] on span "ROS To Confirm" at bounding box center [761, 280] width 64 height 17
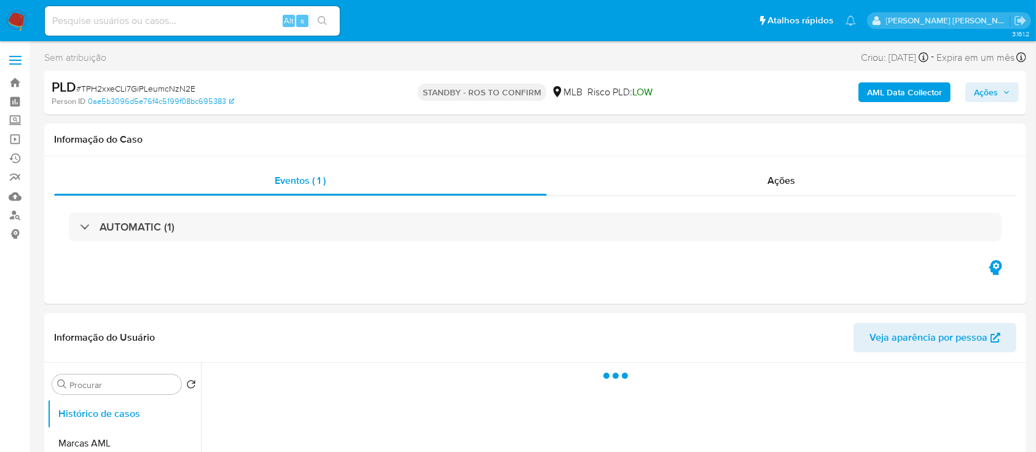
select select "10"
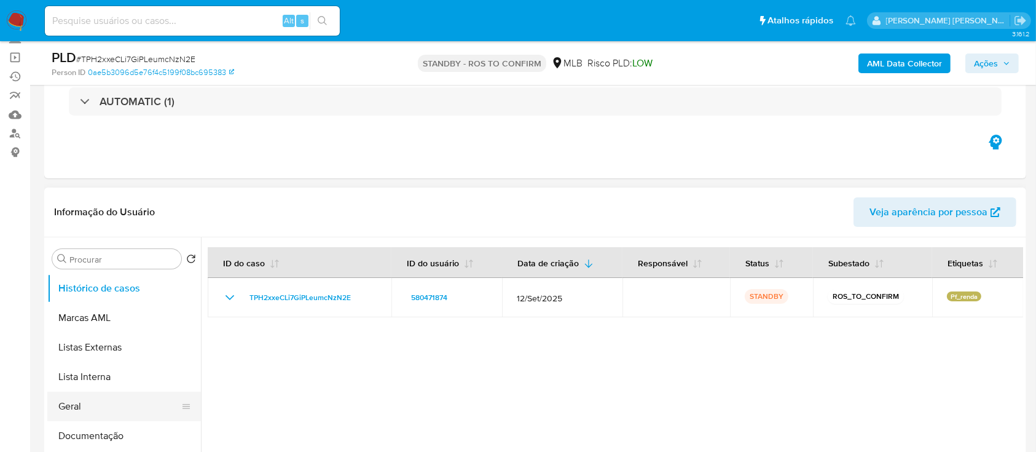
scroll to position [163, 0]
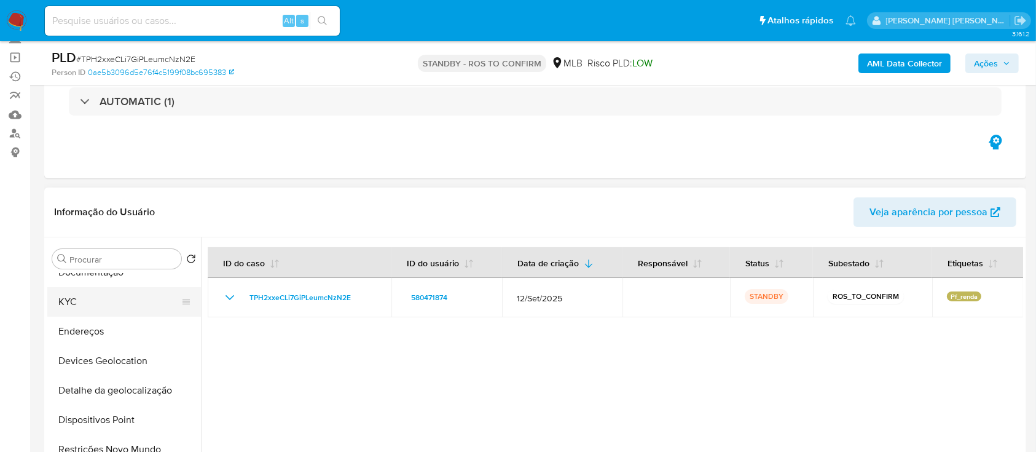
click at [103, 305] on button "KYC" at bounding box center [119, 301] width 144 height 29
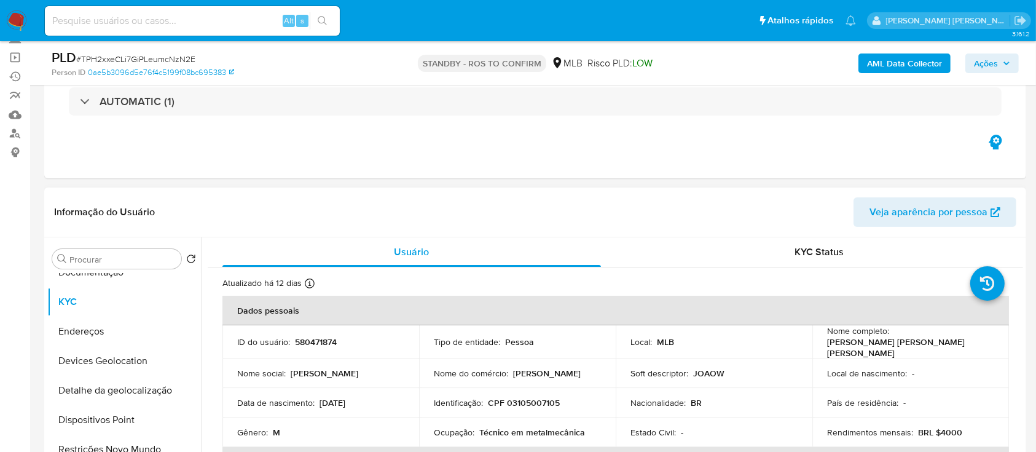
click at [532, 398] on p "CPF 03105007105" at bounding box center [524, 402] width 72 height 11
copy p "03105007105"
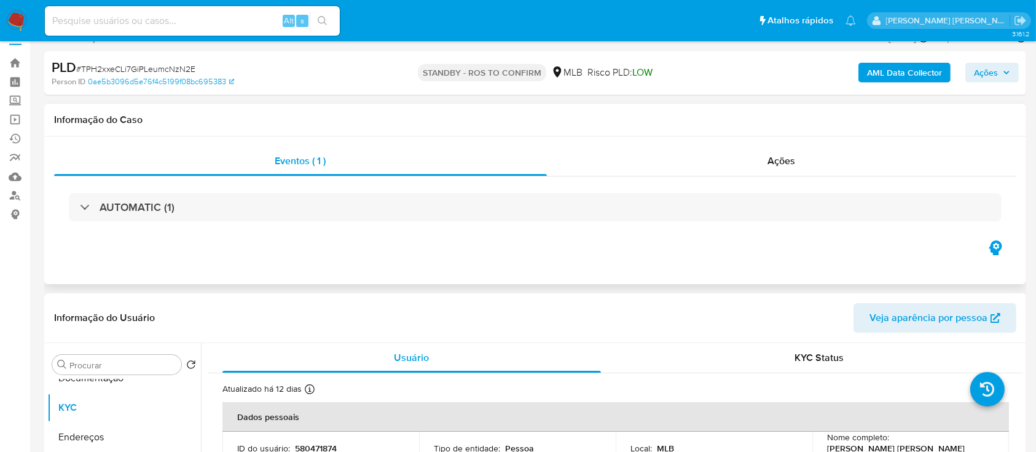
scroll to position [0, 0]
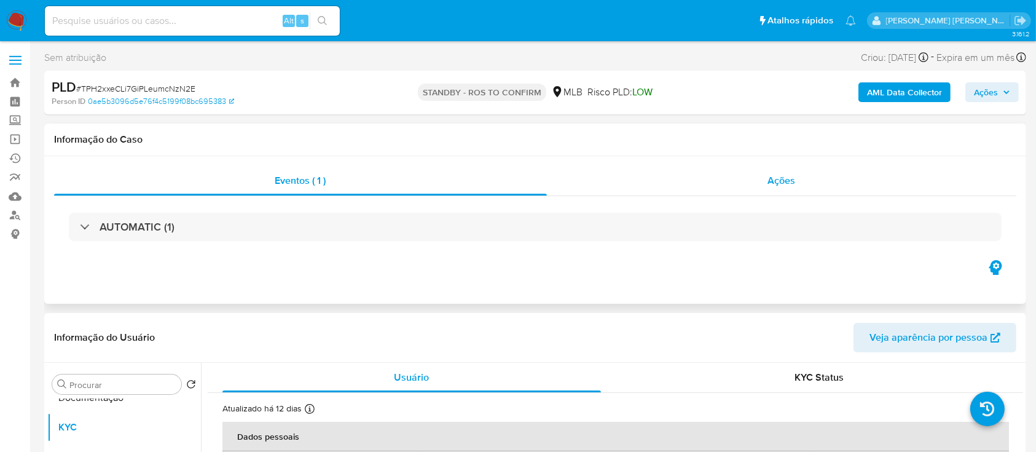
click at [630, 185] on div "Ações" at bounding box center [781, 180] width 469 height 29
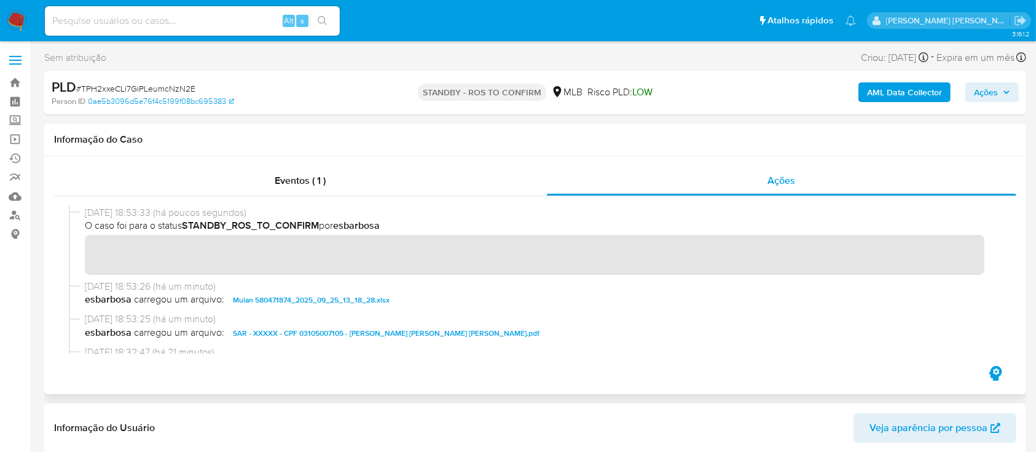
scroll to position [82, 0]
